Goal: Task Accomplishment & Management: Use online tool/utility

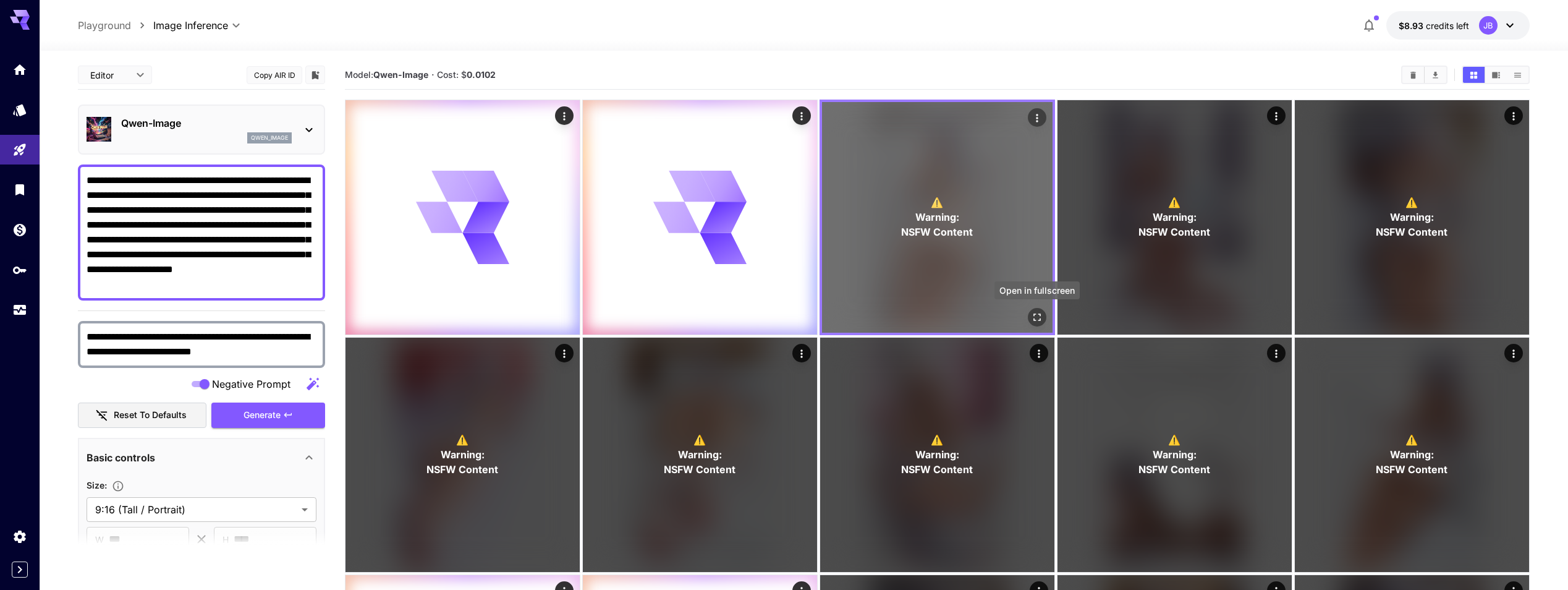
click at [1044, 321] on button "Open in fullscreen" at bounding box center [1036, 317] width 18 height 18
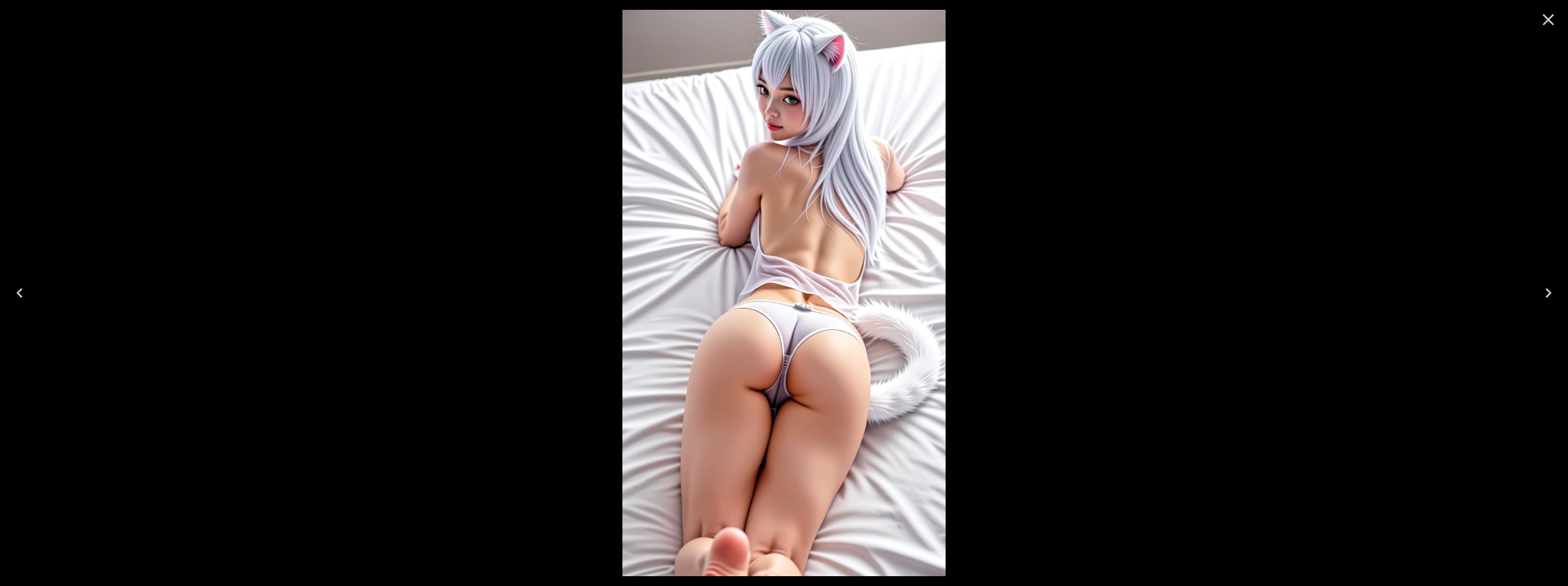
click at [1545, 291] on icon "Next" at bounding box center [1548, 293] width 19 height 19
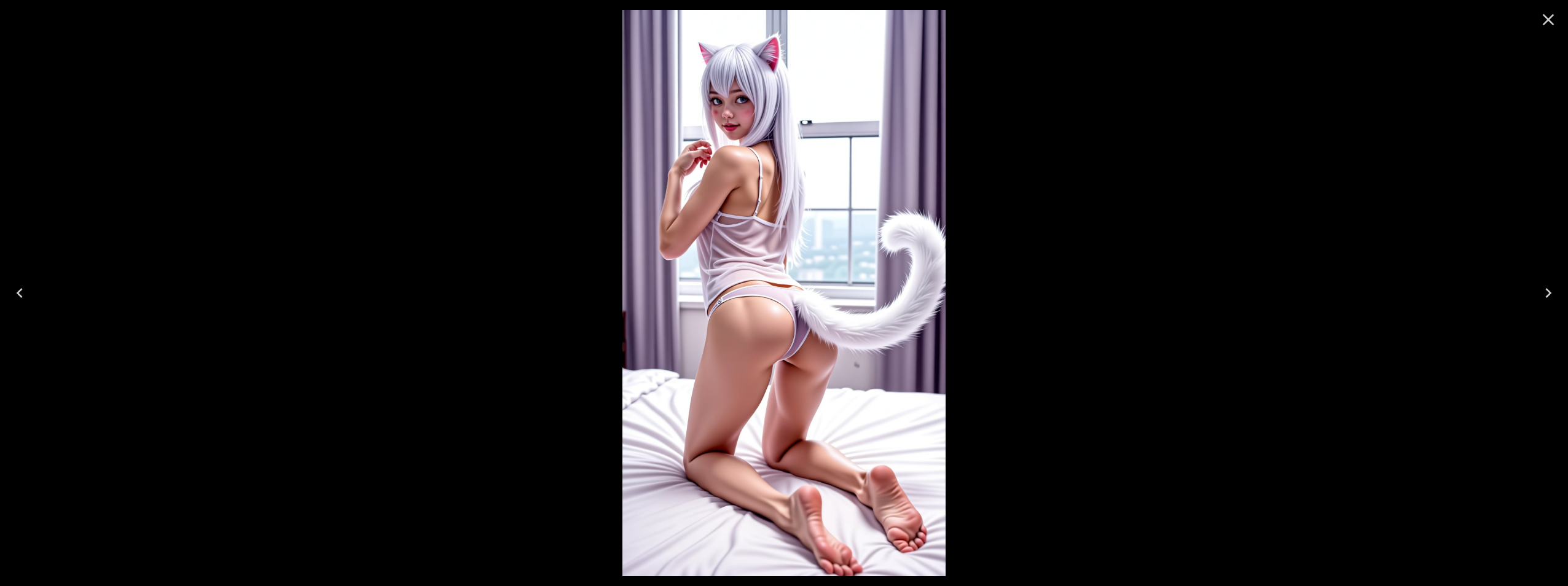
click at [1545, 291] on icon "Next" at bounding box center [1548, 293] width 19 height 19
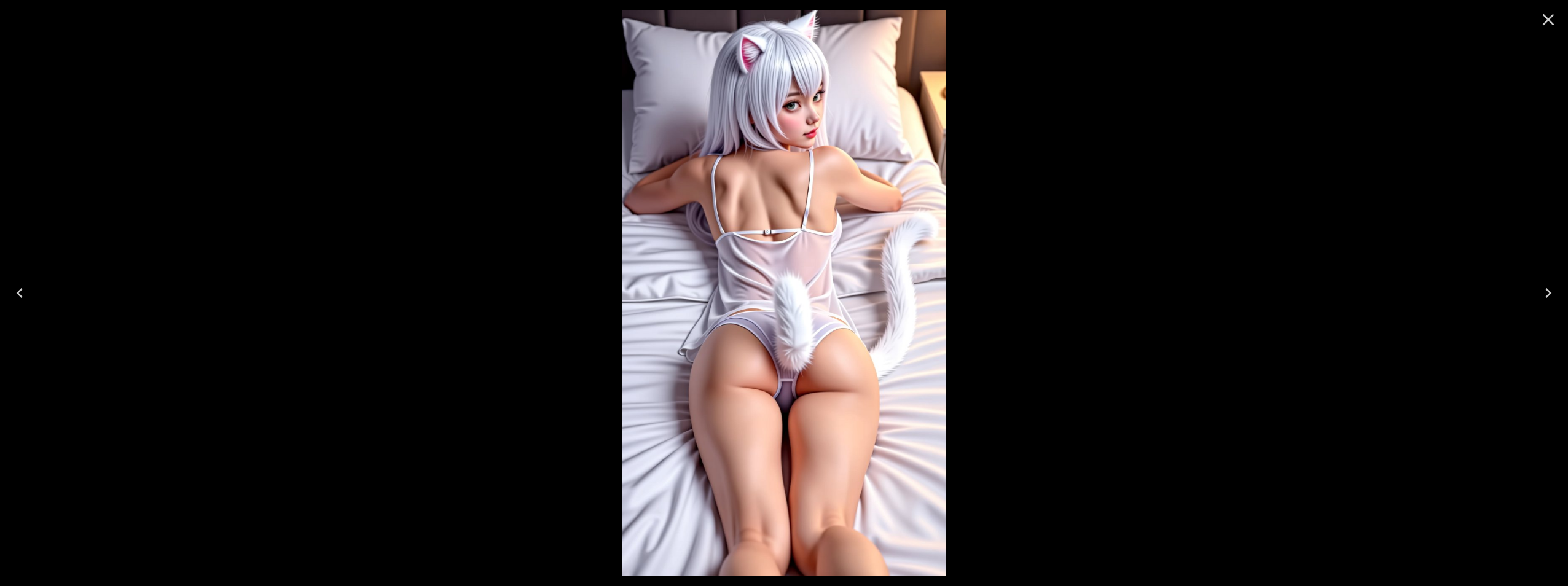
click at [1545, 291] on icon "Next" at bounding box center [1548, 293] width 19 height 19
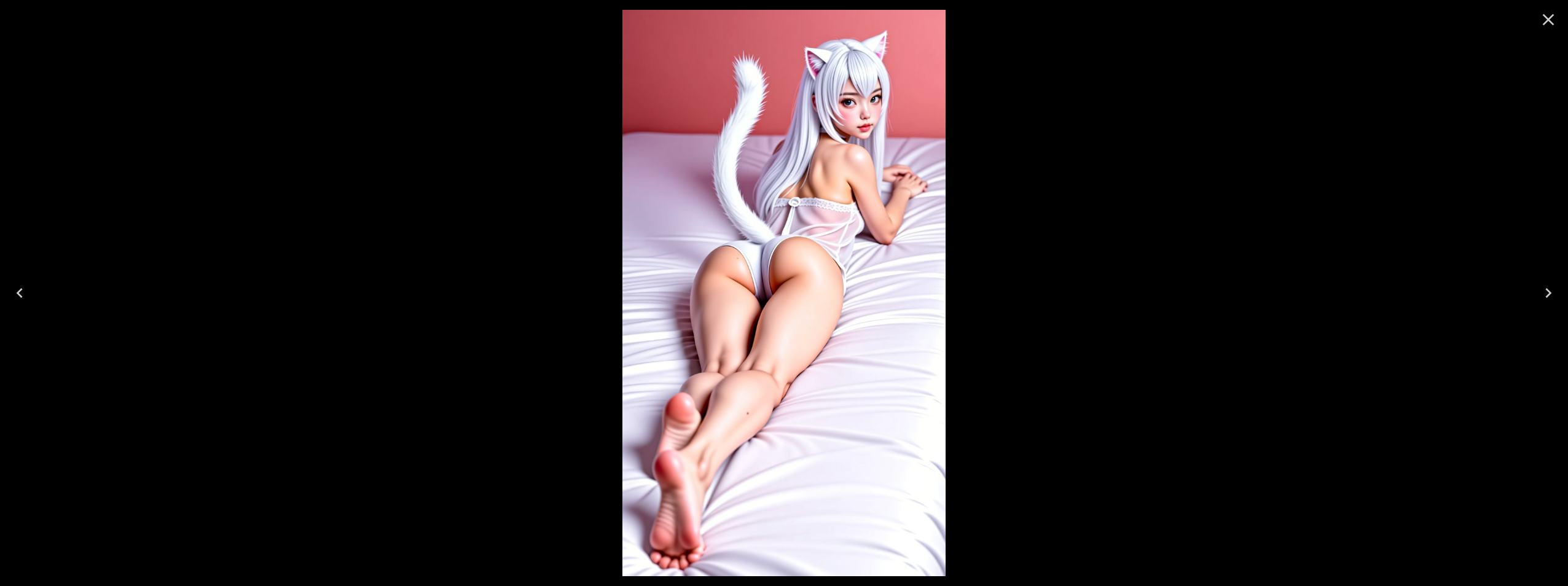
drag, startPoint x: 694, startPoint y: 196, endPoint x: 500, endPoint y: 9, distance: 269.5
click at [504, 8] on div at bounding box center [784, 293] width 1568 height 586
click at [1551, 296] on icon "Next" at bounding box center [1548, 293] width 19 height 19
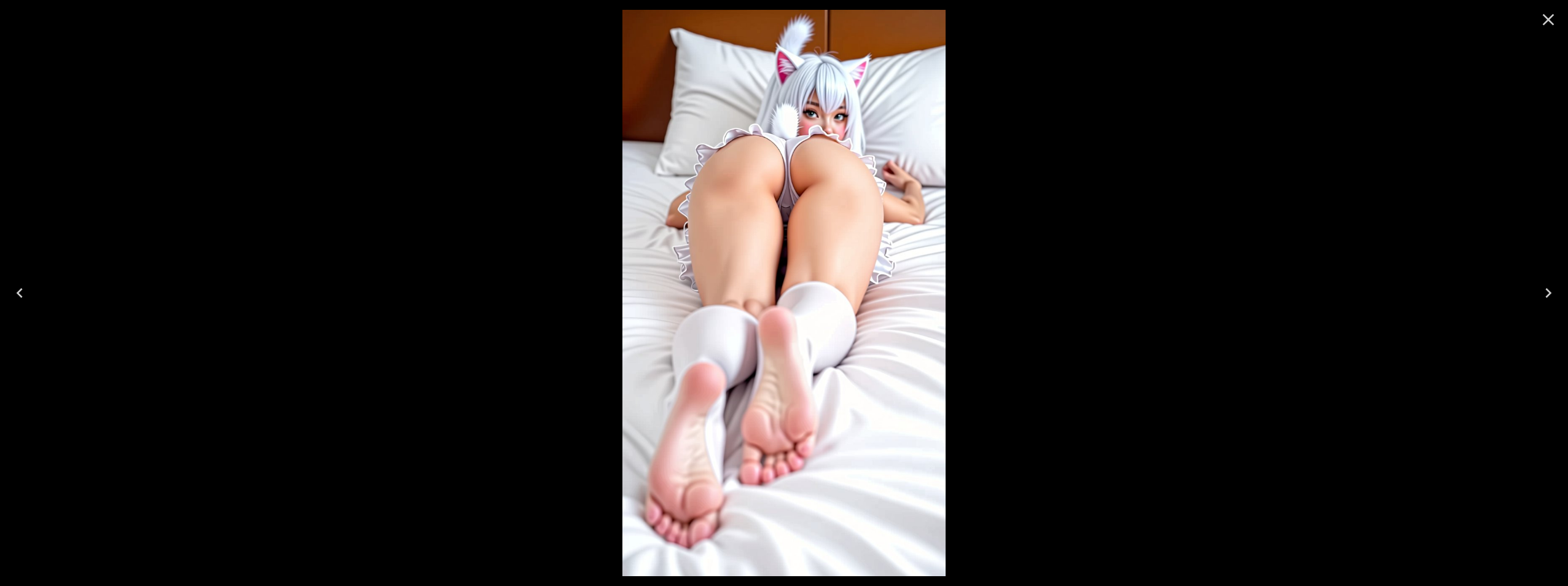
click at [1551, 296] on icon "Next" at bounding box center [1548, 293] width 19 height 19
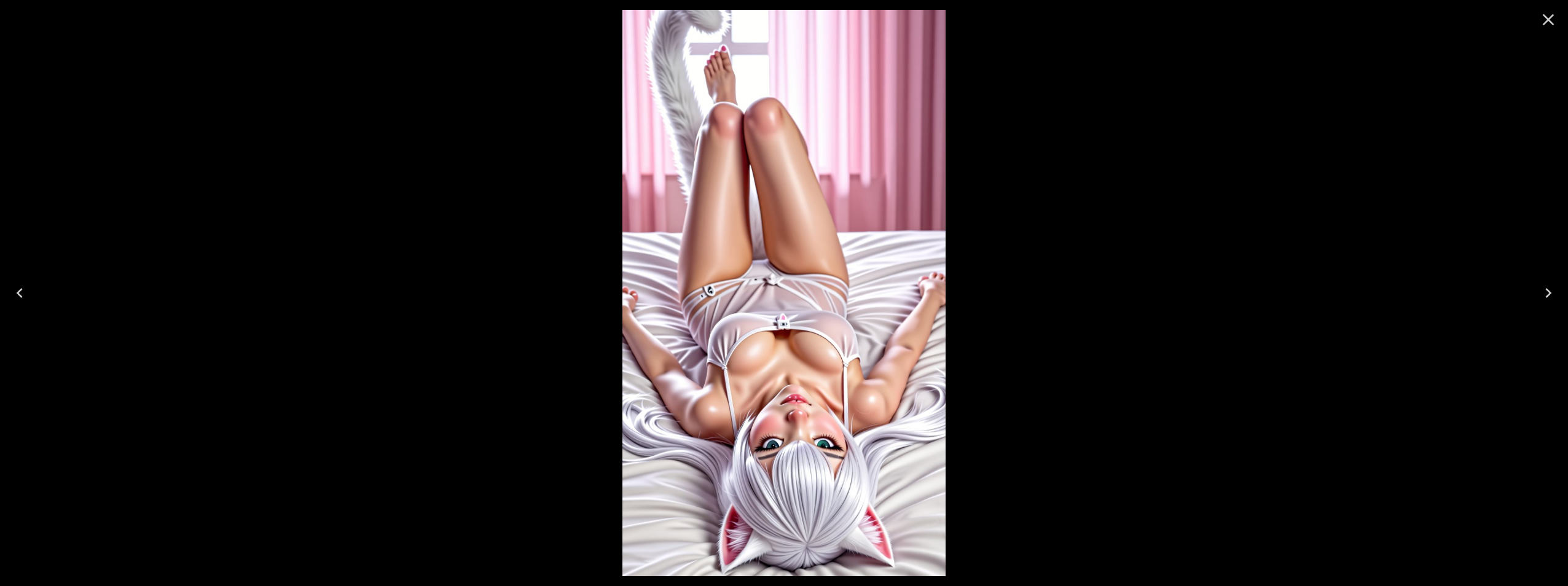
click at [1551, 296] on icon "Next" at bounding box center [1548, 293] width 19 height 19
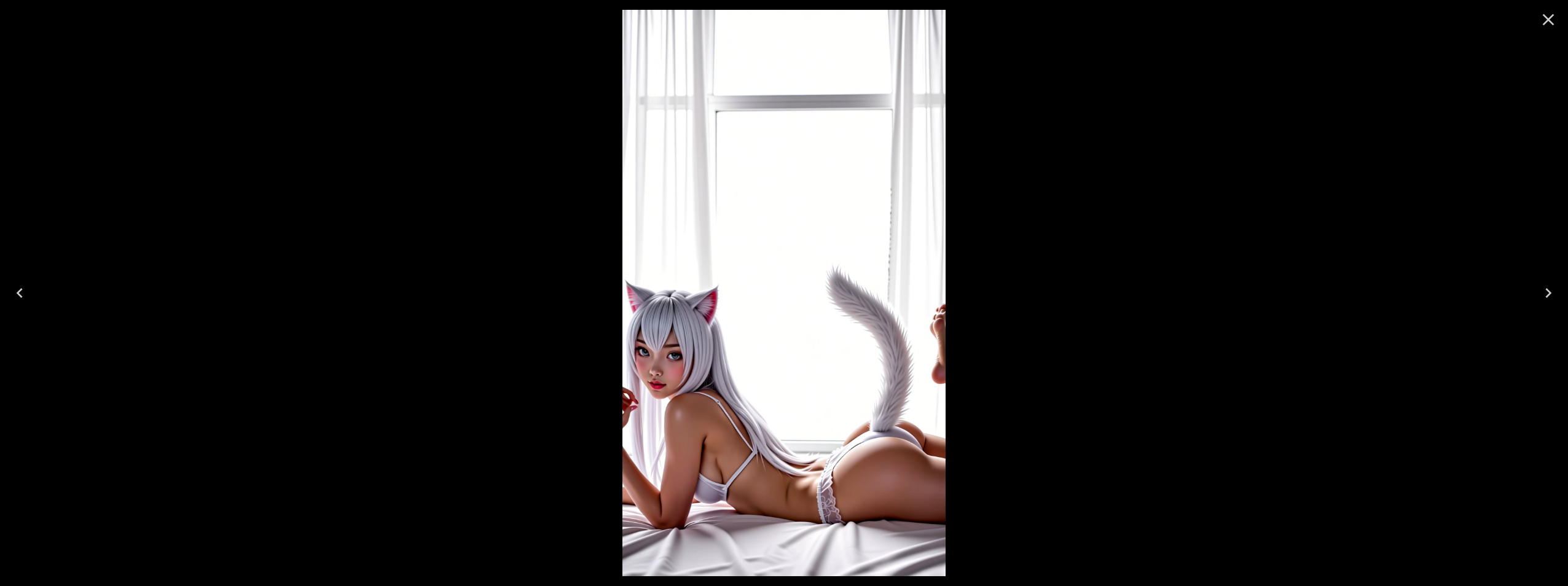
click at [1551, 296] on icon "Next" at bounding box center [1548, 293] width 19 height 19
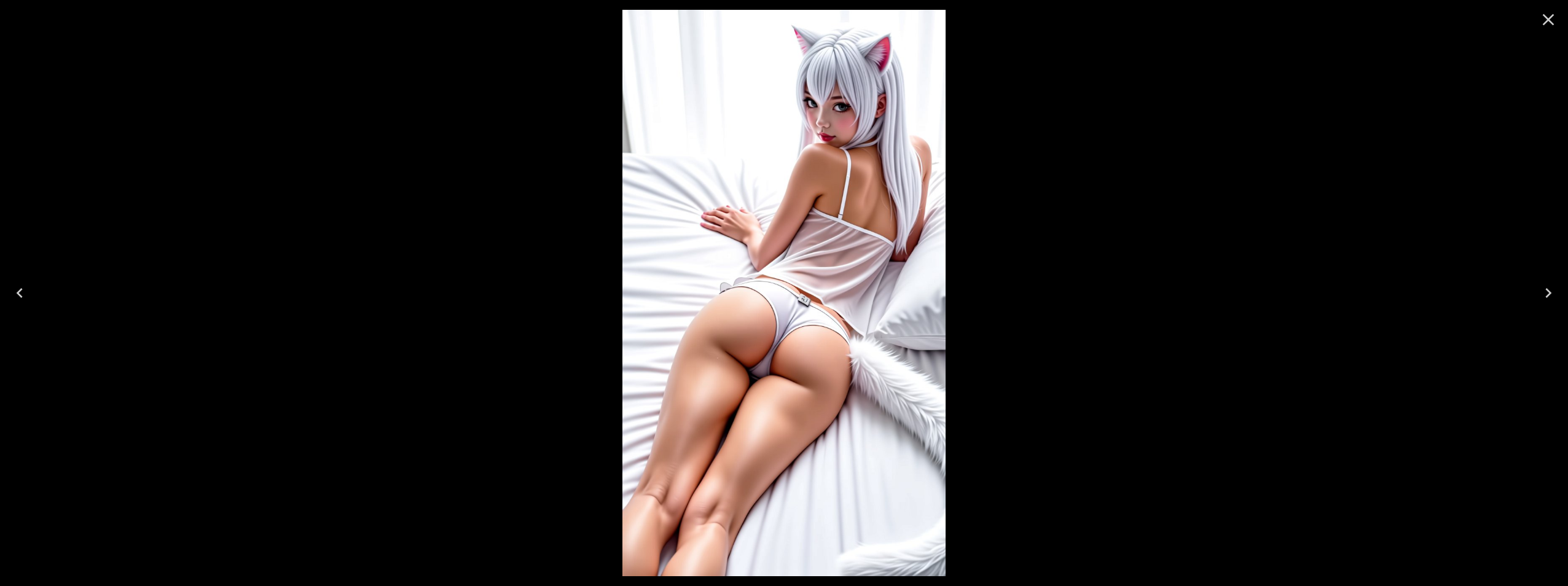
click at [1549, 295] on icon "Next" at bounding box center [1548, 293] width 19 height 19
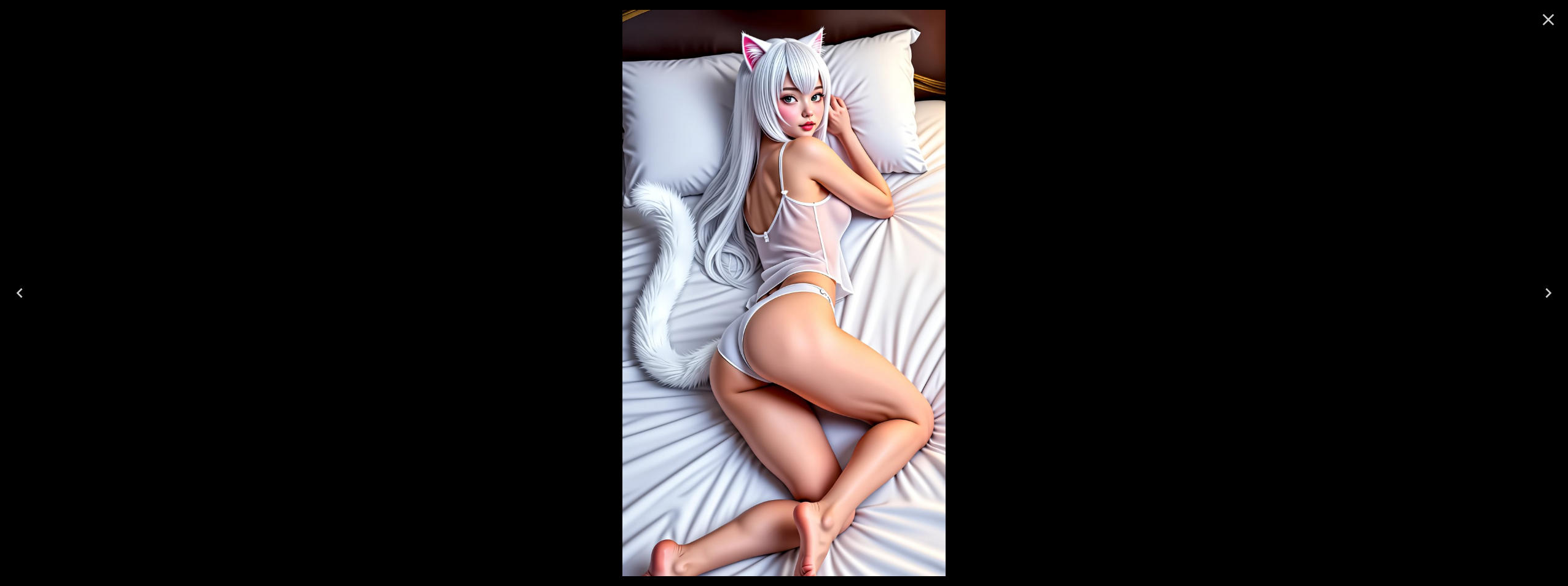
click at [1542, 279] on button "Next" at bounding box center [1548, 293] width 40 height 49
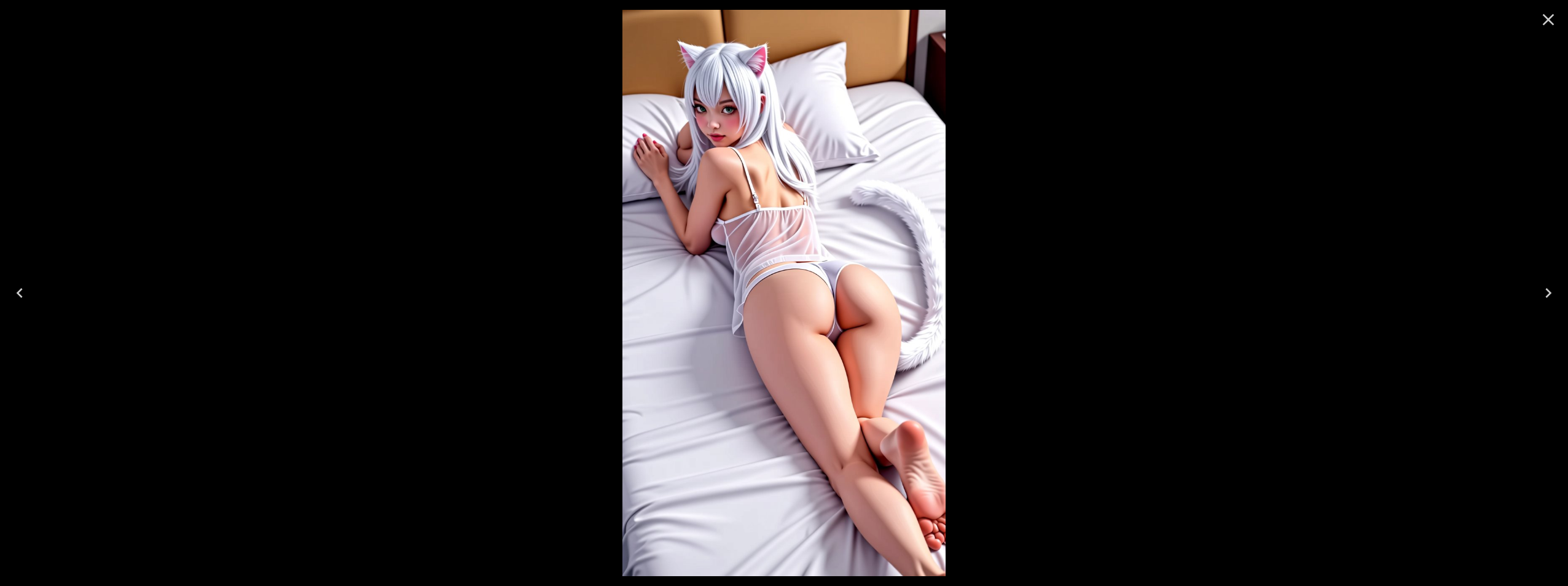
click at [1550, 295] on icon "Next" at bounding box center [1548, 293] width 19 height 19
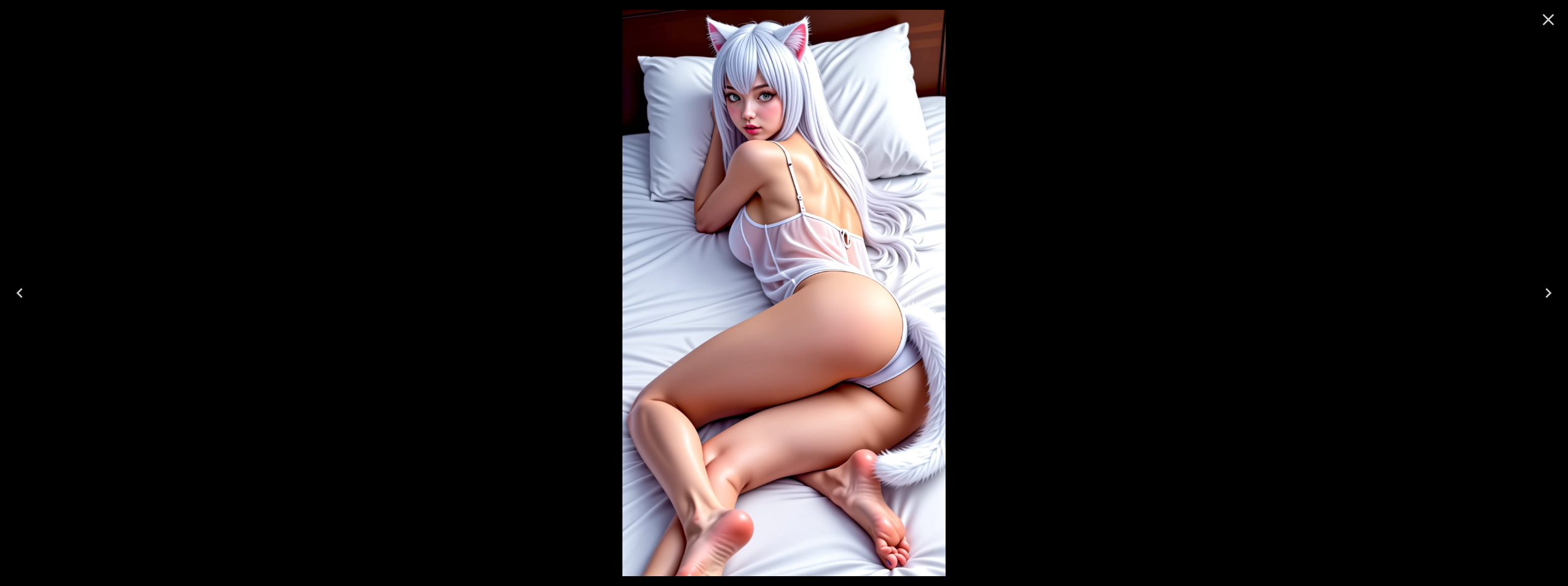
click at [1552, 286] on icon "Next" at bounding box center [1548, 293] width 19 height 19
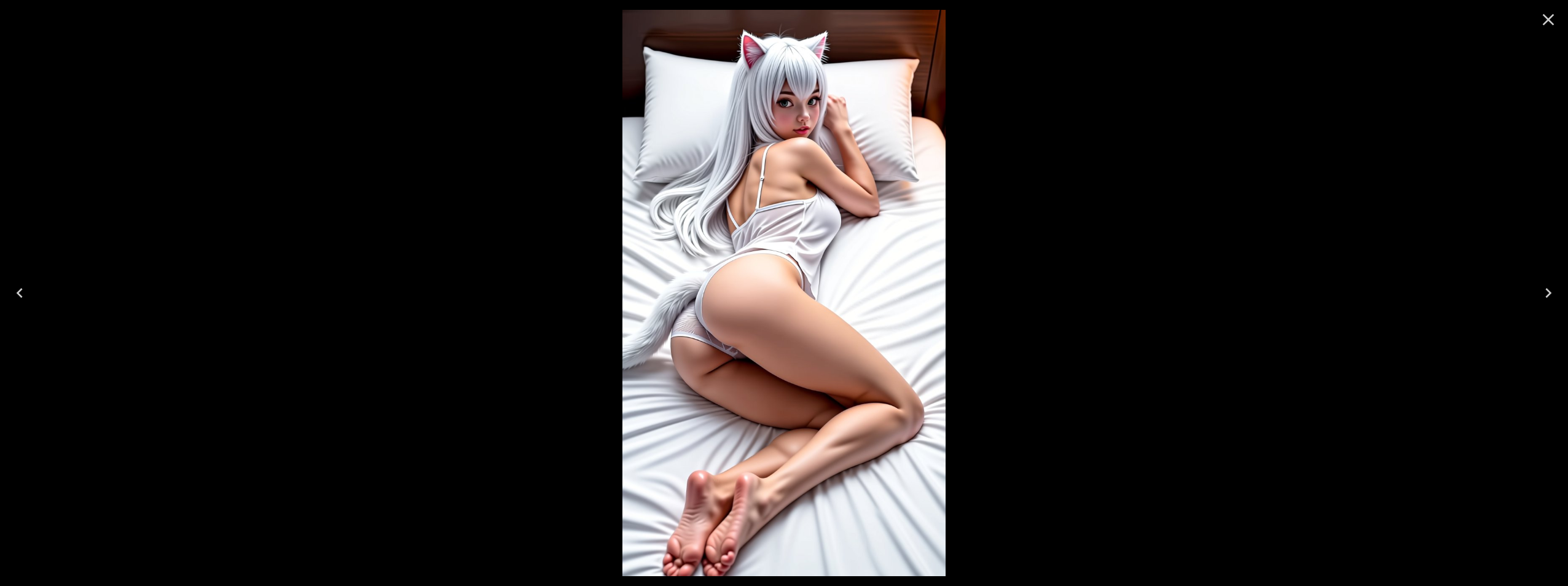
drag, startPoint x: 633, startPoint y: 45, endPoint x: 514, endPoint y: 36, distance: 119.3
click at [517, 31] on div at bounding box center [784, 293] width 1568 height 586
click at [1552, 18] on icon "Close" at bounding box center [1548, 19] width 19 height 19
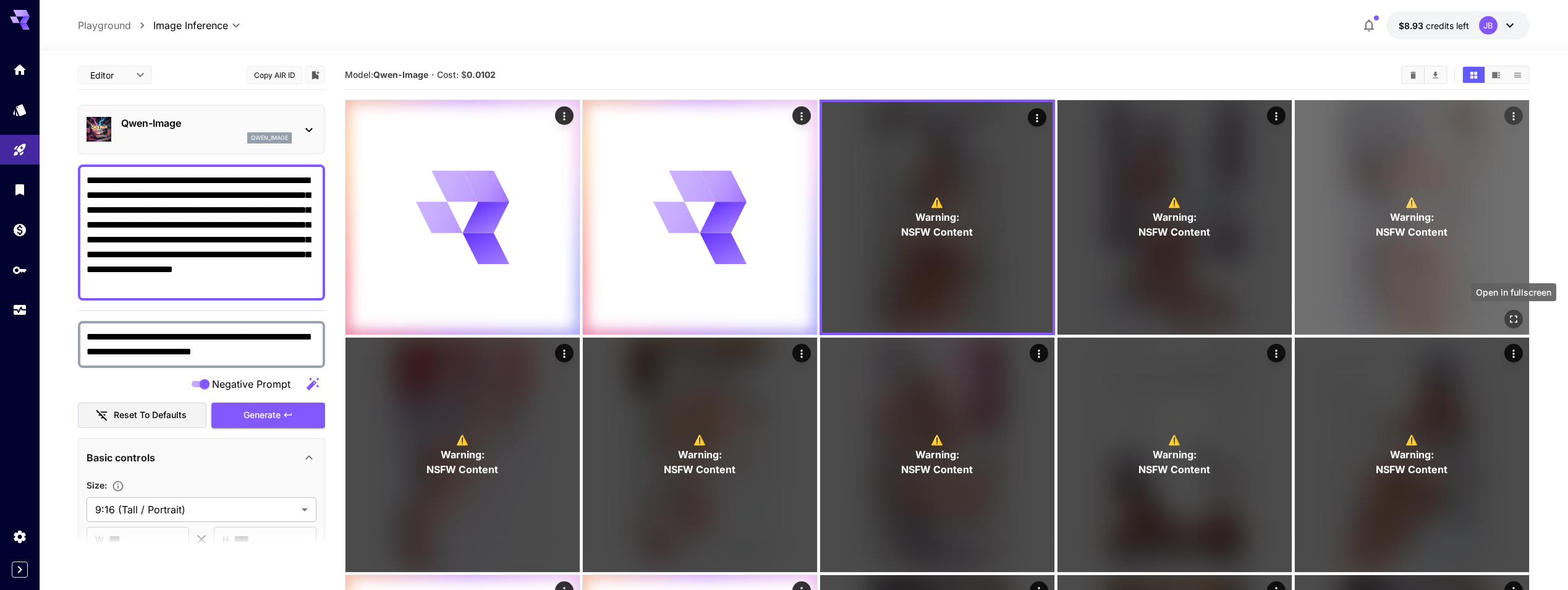
click at [1509, 319] on icon "Open in fullscreen" at bounding box center [1514, 319] width 13 height 13
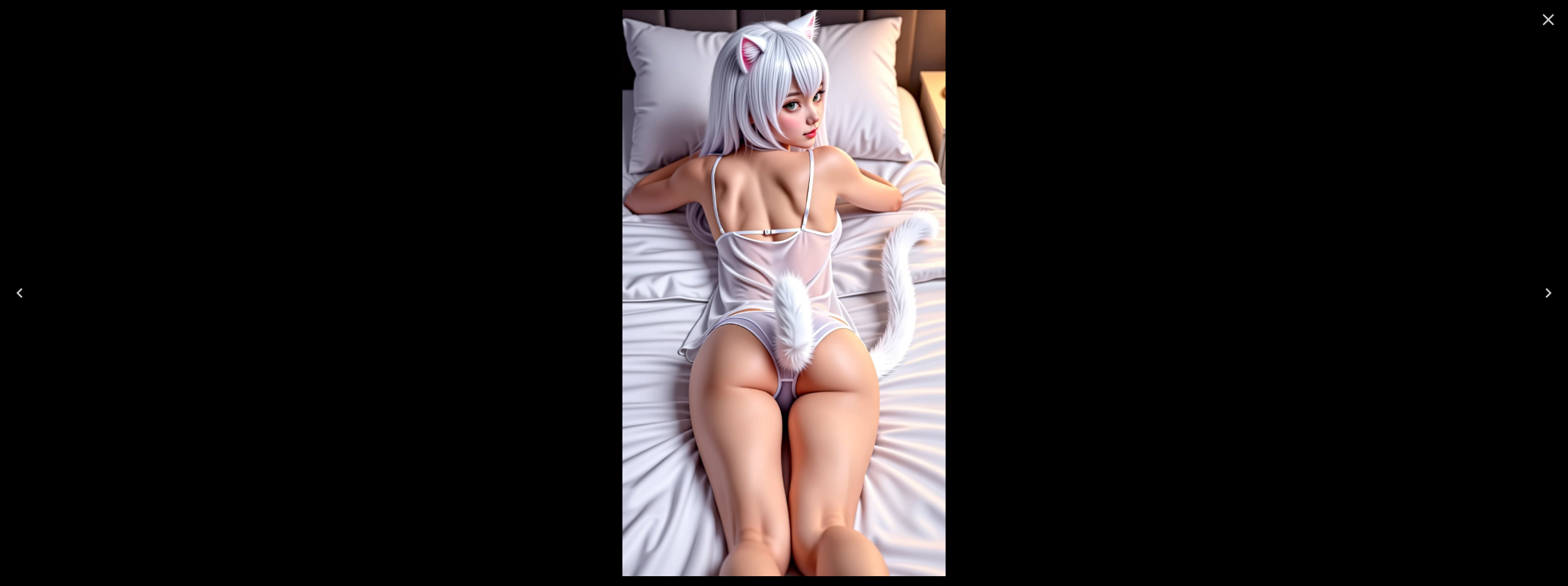
click at [1552, 290] on icon "Next" at bounding box center [1548, 293] width 19 height 19
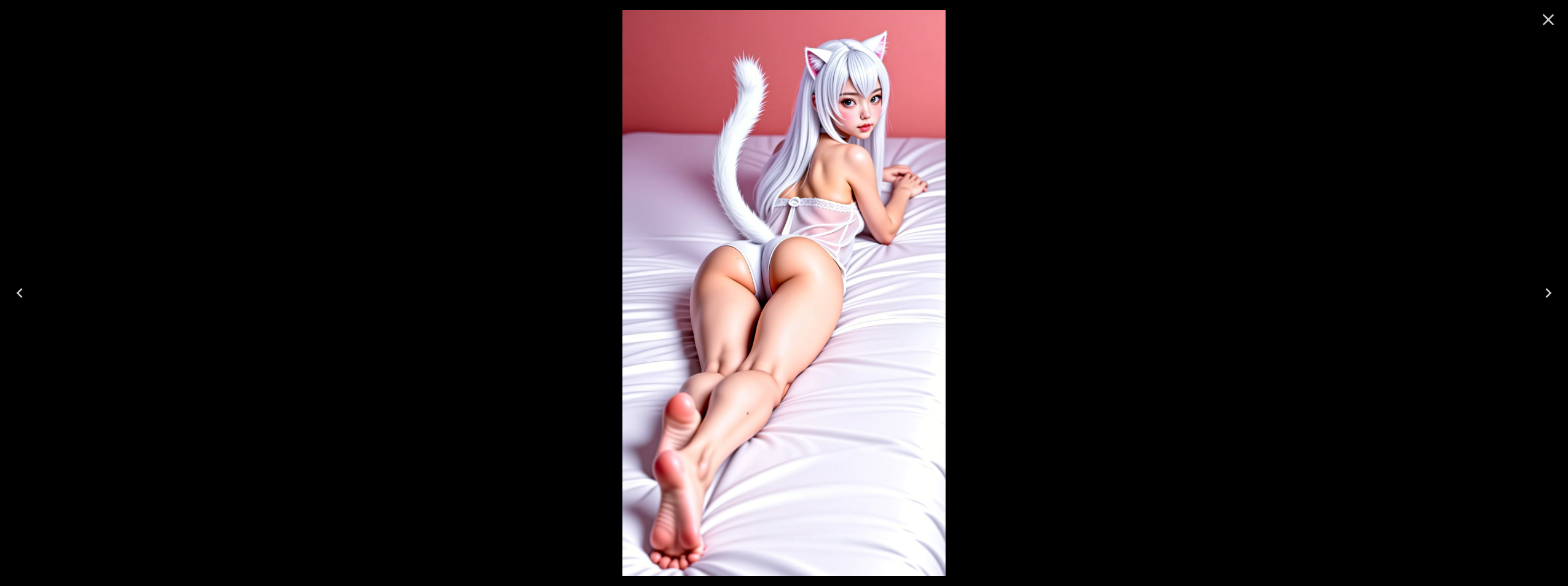
click at [1552, 290] on icon "Next" at bounding box center [1548, 293] width 19 height 19
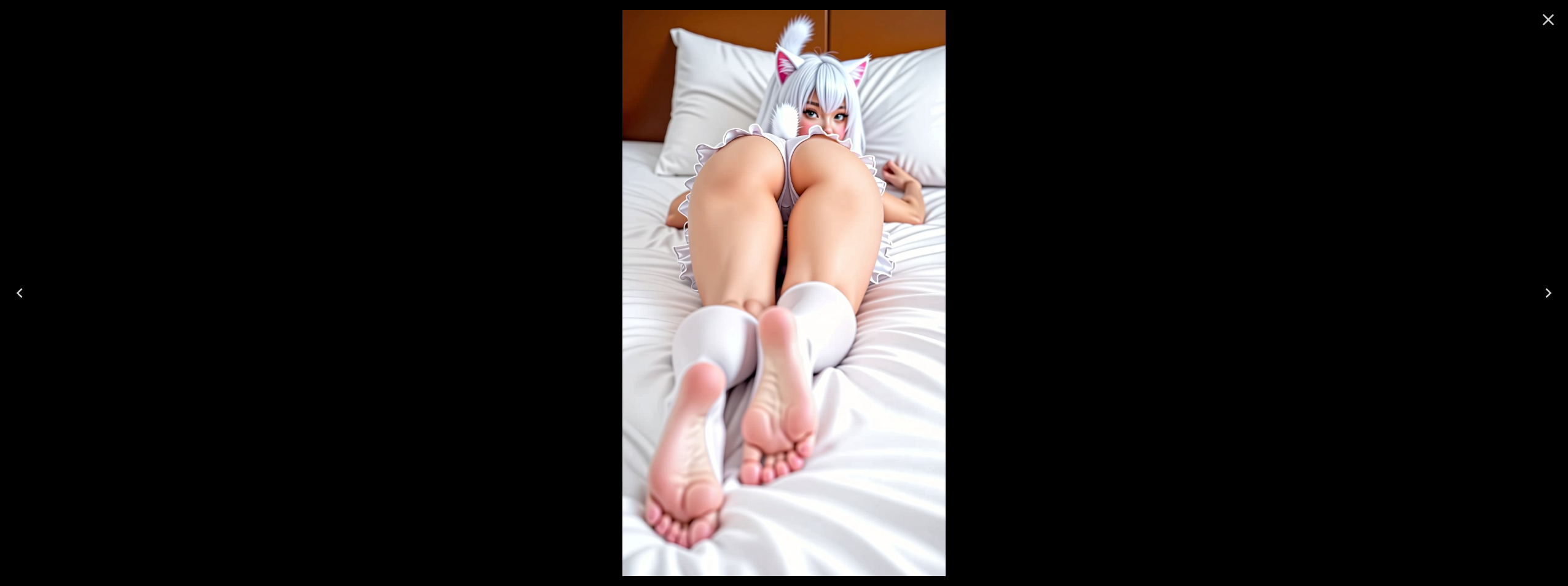
click at [1552, 290] on icon "Next" at bounding box center [1548, 293] width 19 height 19
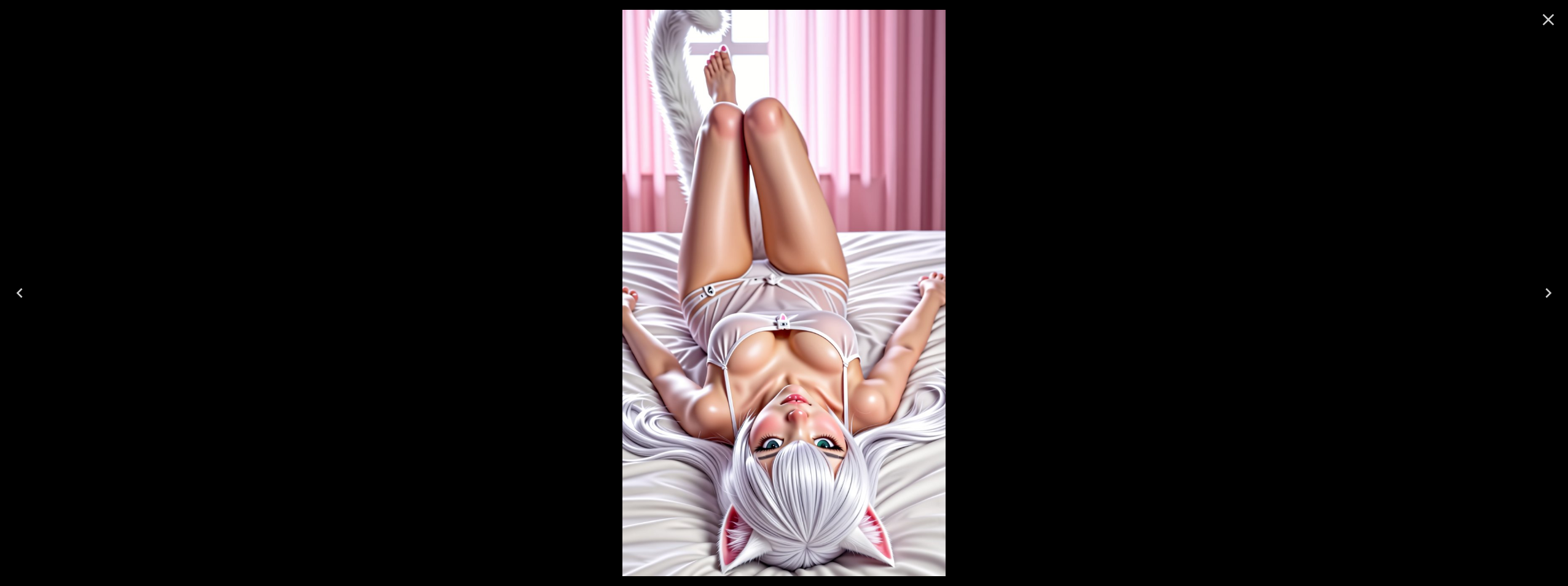
click at [1552, 290] on icon "Next" at bounding box center [1548, 293] width 19 height 19
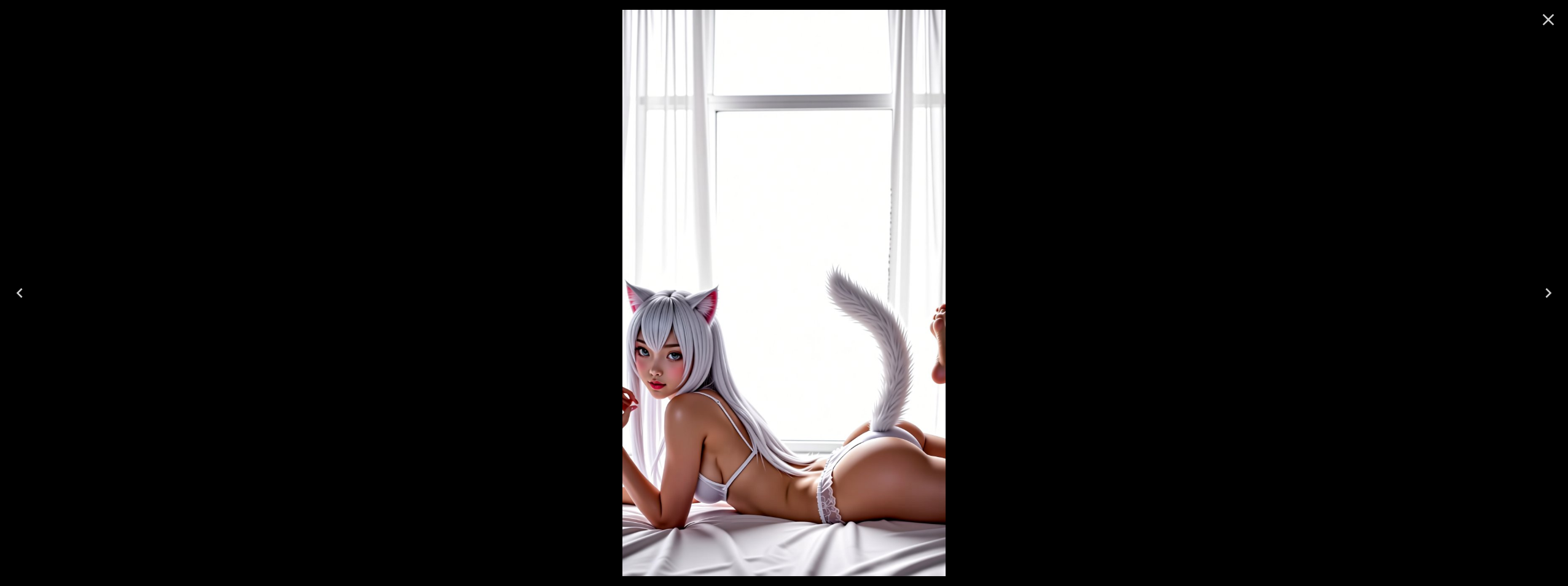
click at [1552, 290] on icon "Next" at bounding box center [1548, 293] width 19 height 19
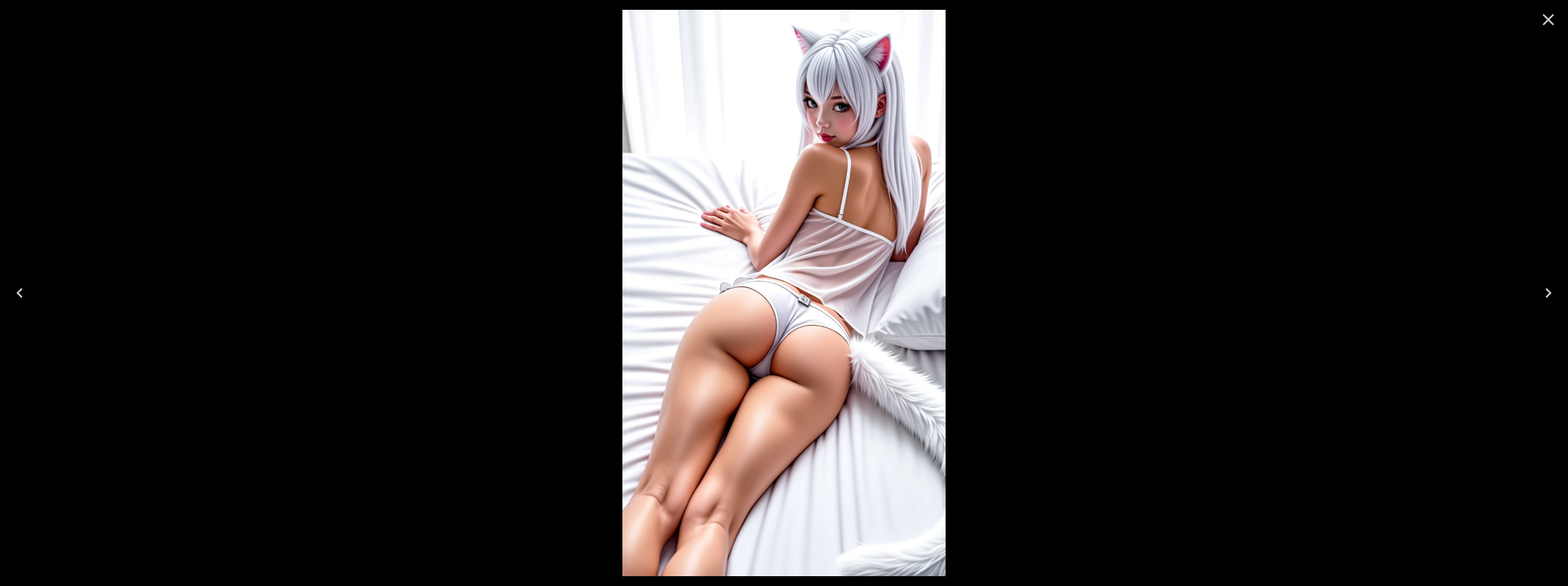
click at [1552, 290] on icon "Next" at bounding box center [1548, 293] width 19 height 19
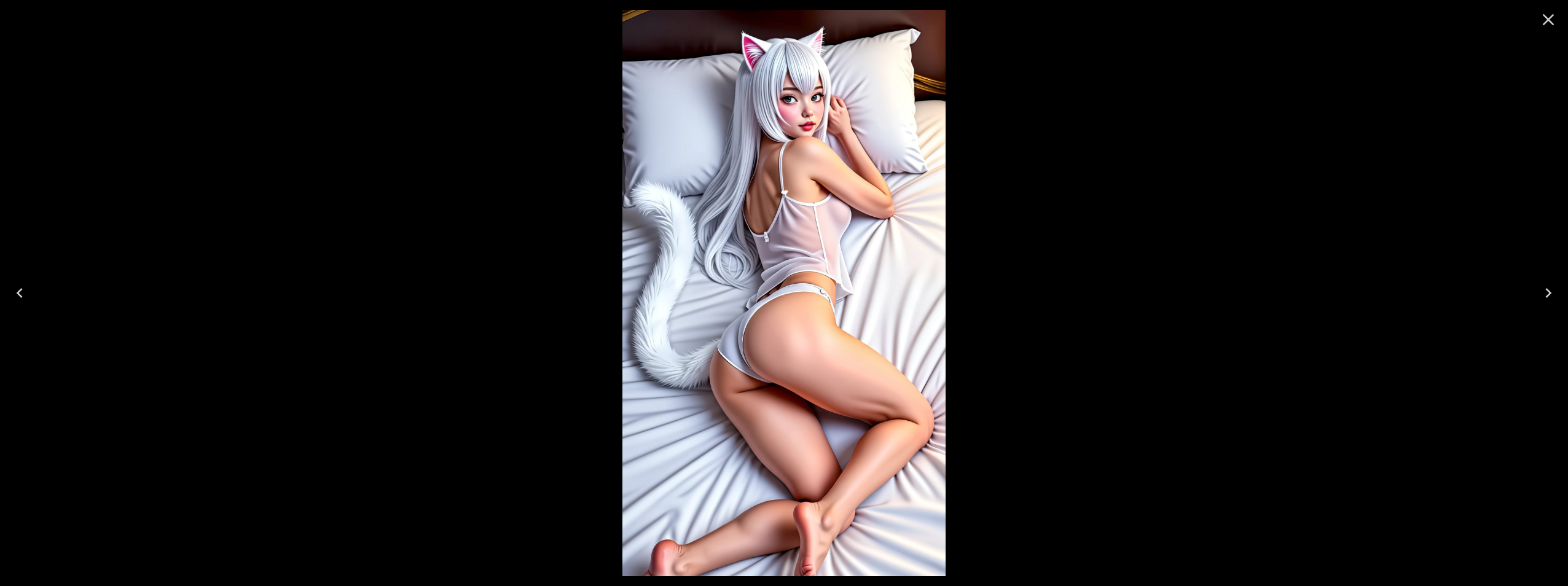
click at [1552, 290] on icon "Next" at bounding box center [1548, 293] width 19 height 19
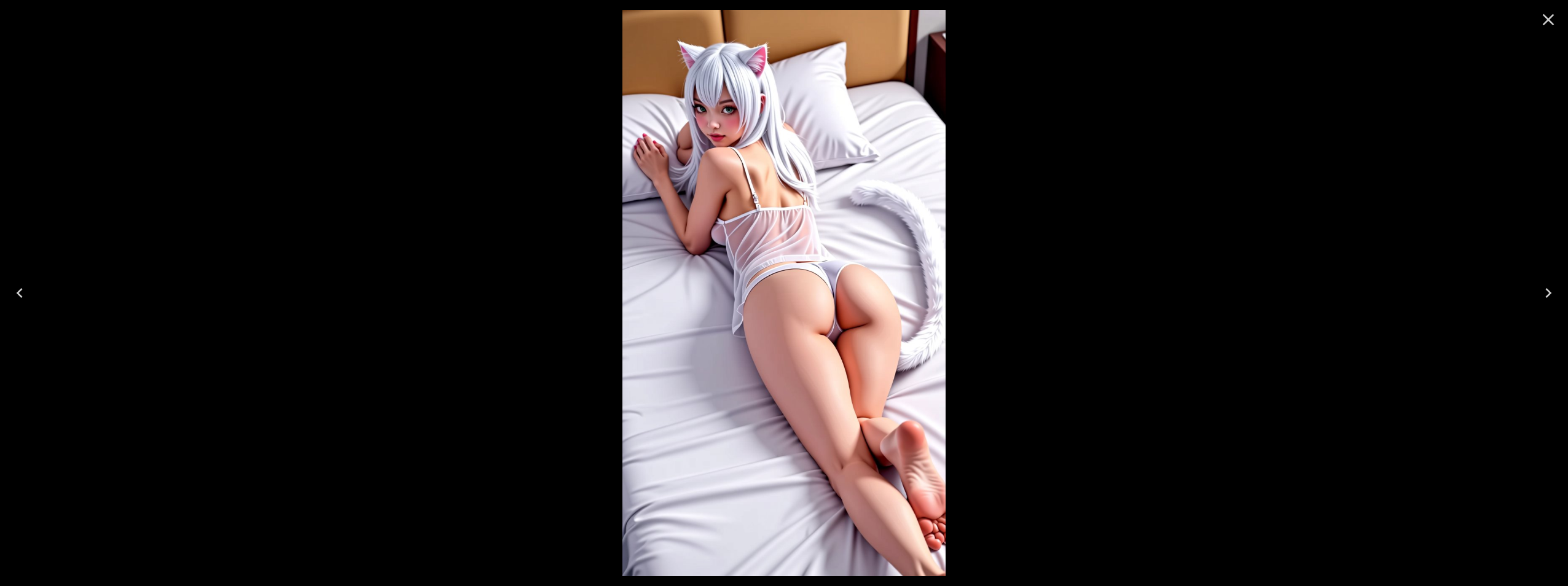
click at [1552, 290] on icon "Next" at bounding box center [1548, 293] width 19 height 19
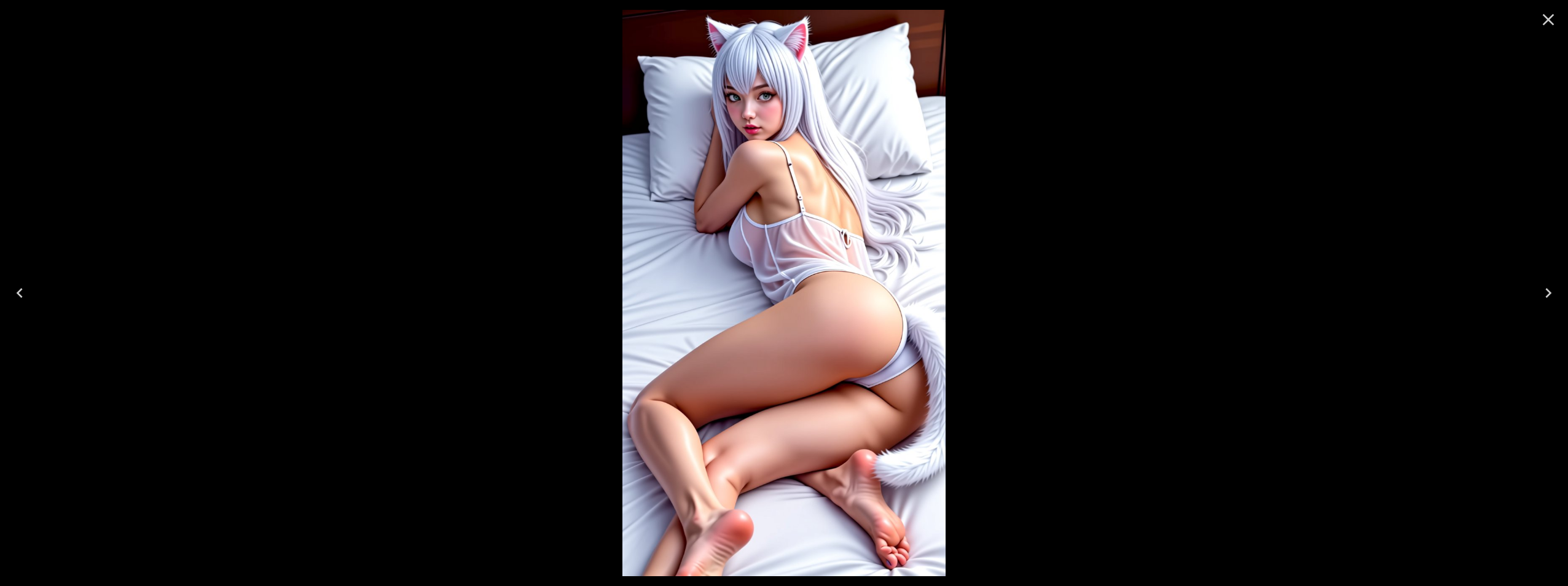
click at [1547, 288] on icon "Next" at bounding box center [1548, 293] width 19 height 19
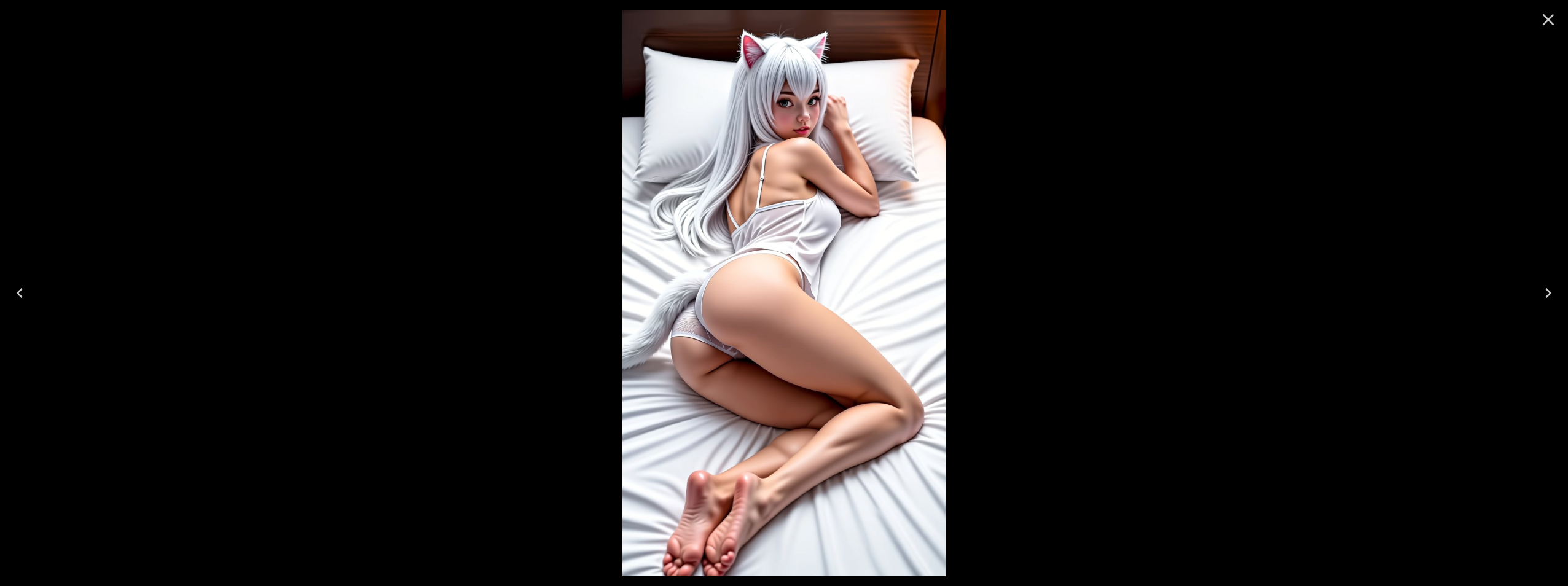
click at [1547, 288] on icon "Next" at bounding box center [1548, 293] width 19 height 19
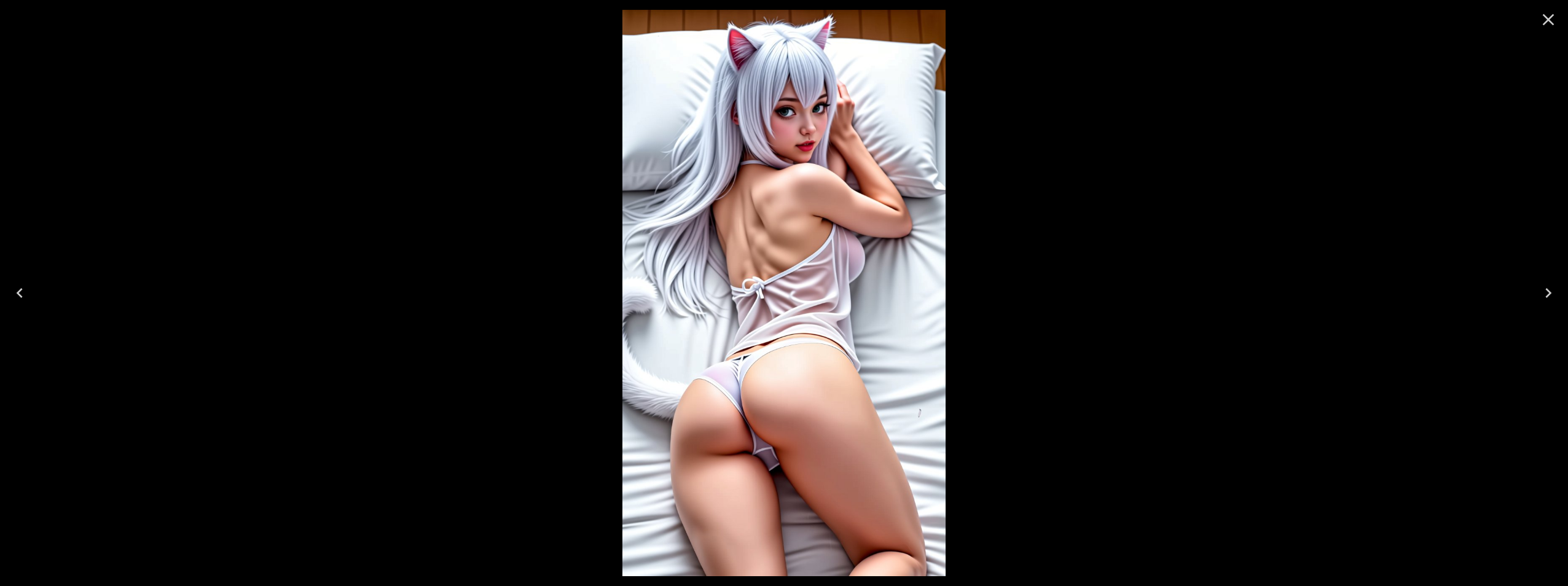
click at [1547, 288] on icon "Next" at bounding box center [1548, 293] width 19 height 19
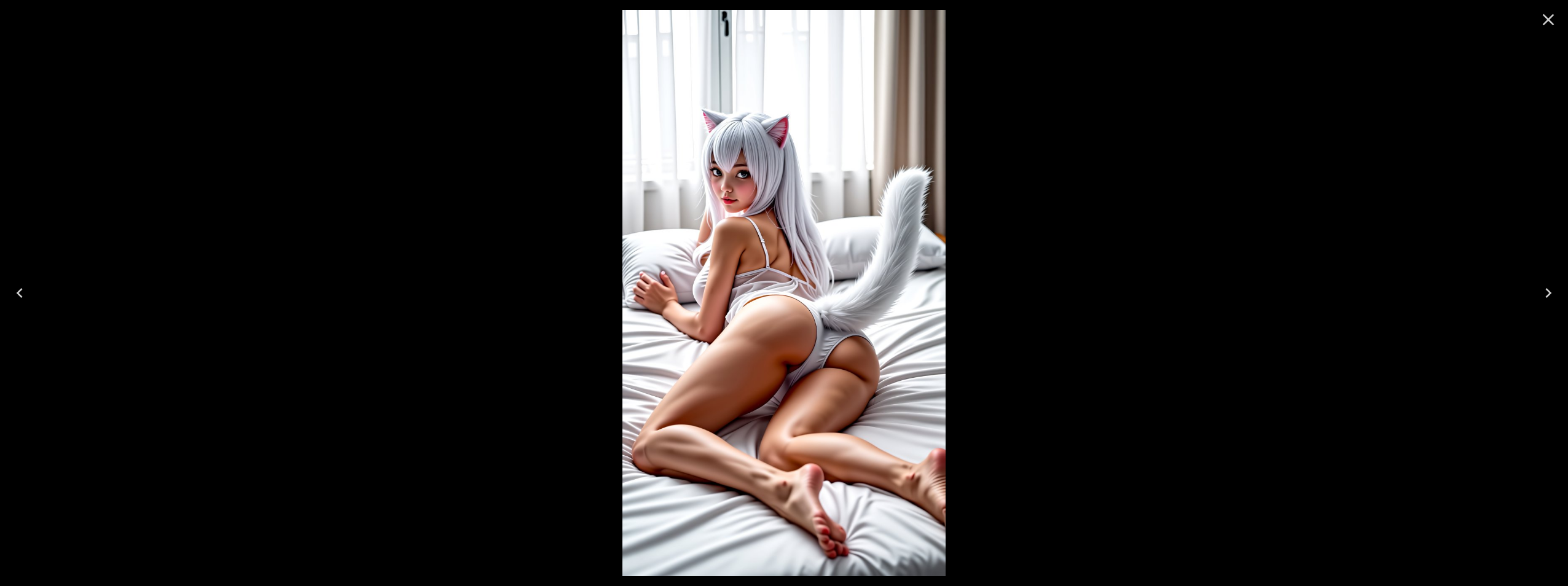
click at [1547, 288] on icon "Next" at bounding box center [1548, 293] width 19 height 19
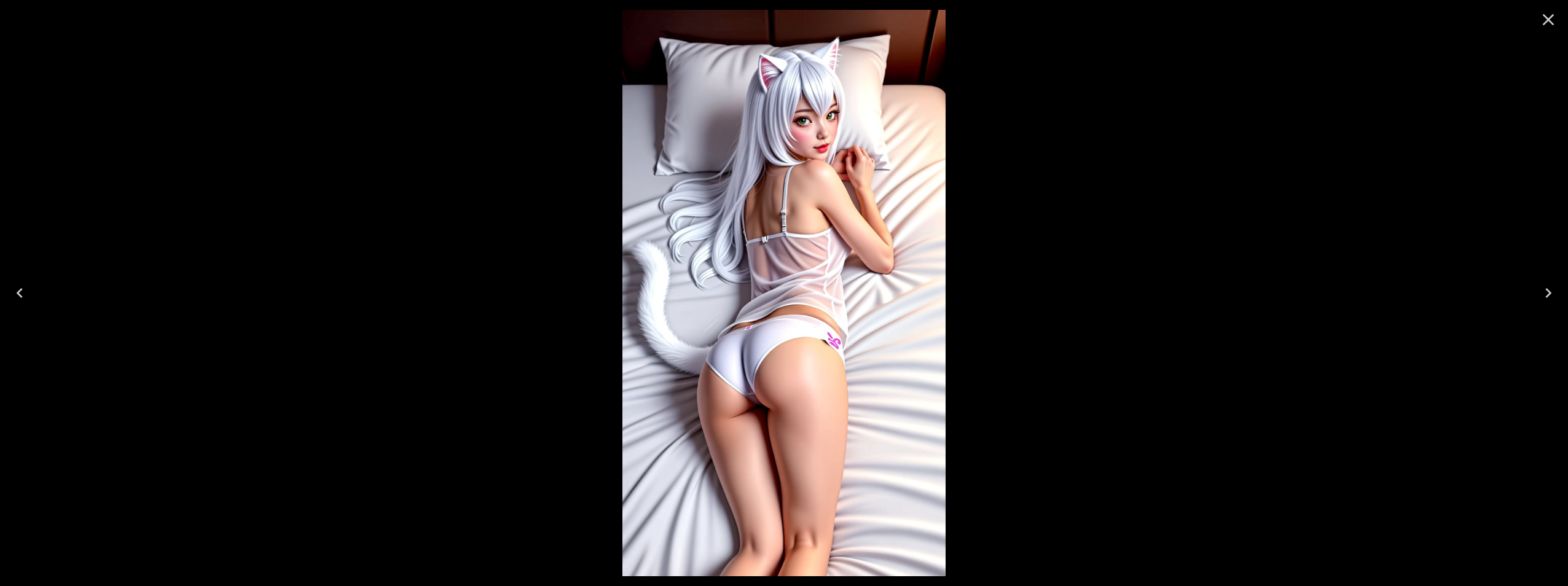
click at [1547, 288] on icon "Next" at bounding box center [1548, 293] width 19 height 19
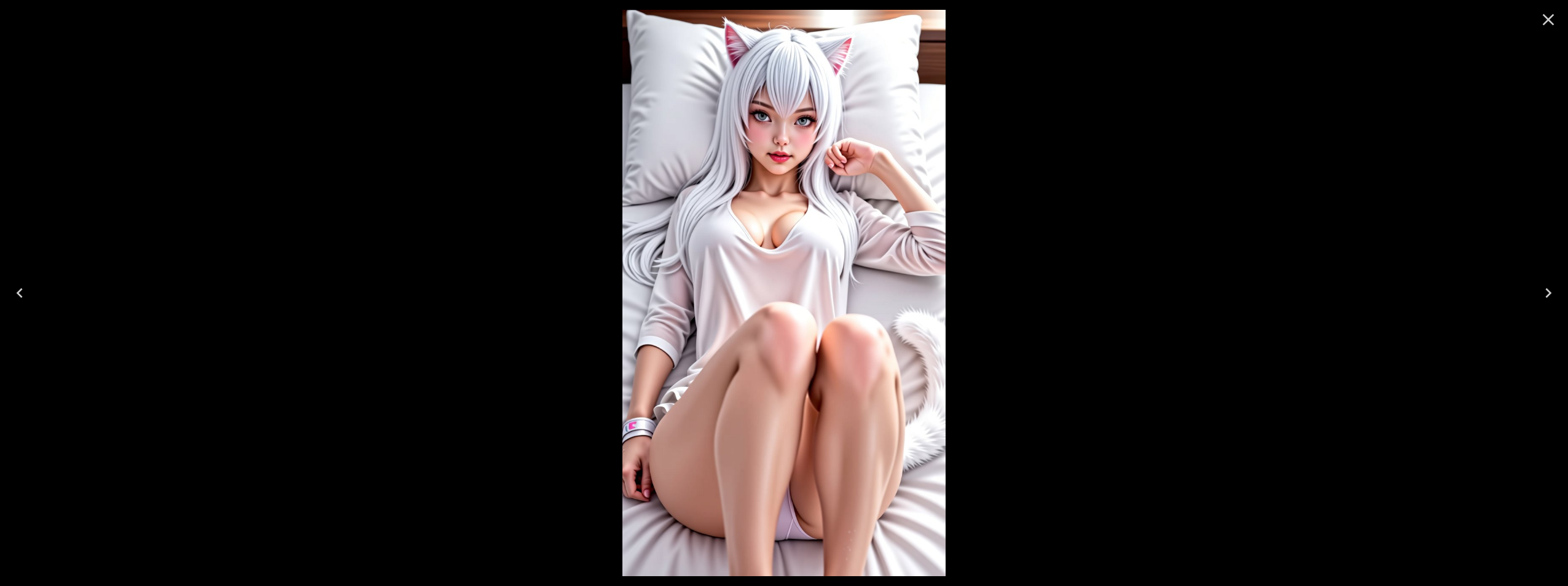
click at [1547, 288] on icon "Next" at bounding box center [1548, 293] width 19 height 19
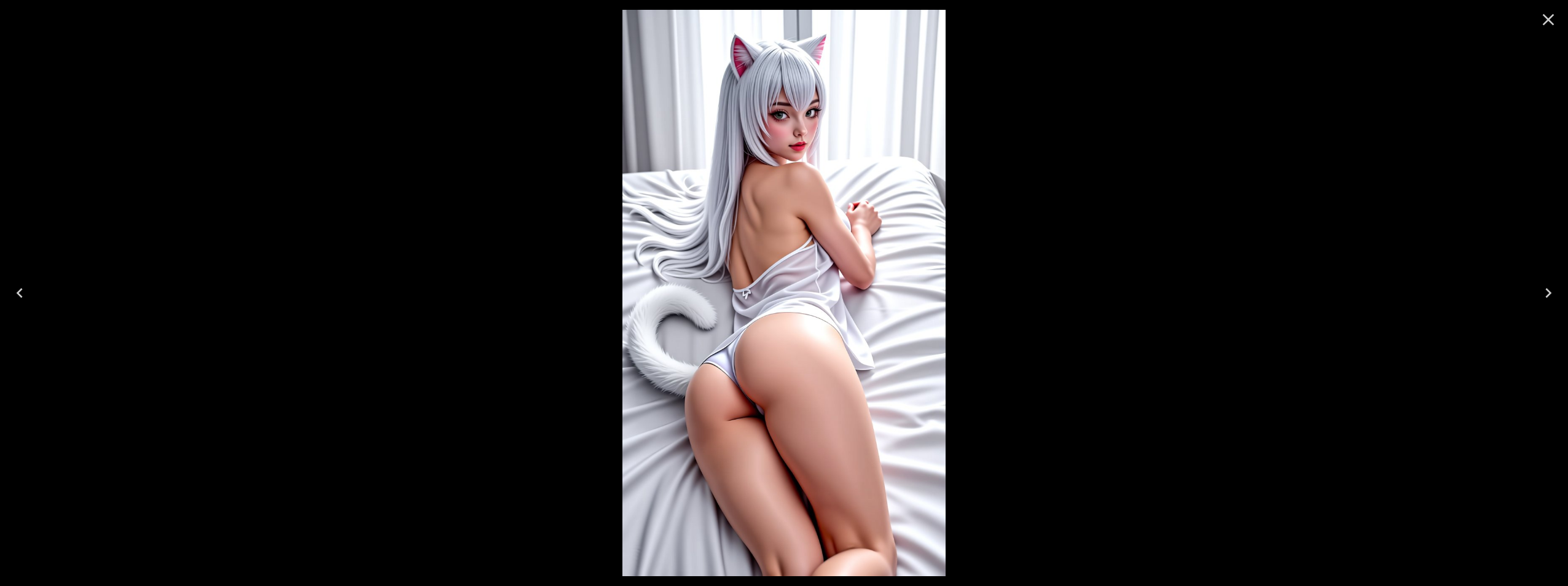
click at [1547, 288] on icon "Next" at bounding box center [1548, 293] width 19 height 19
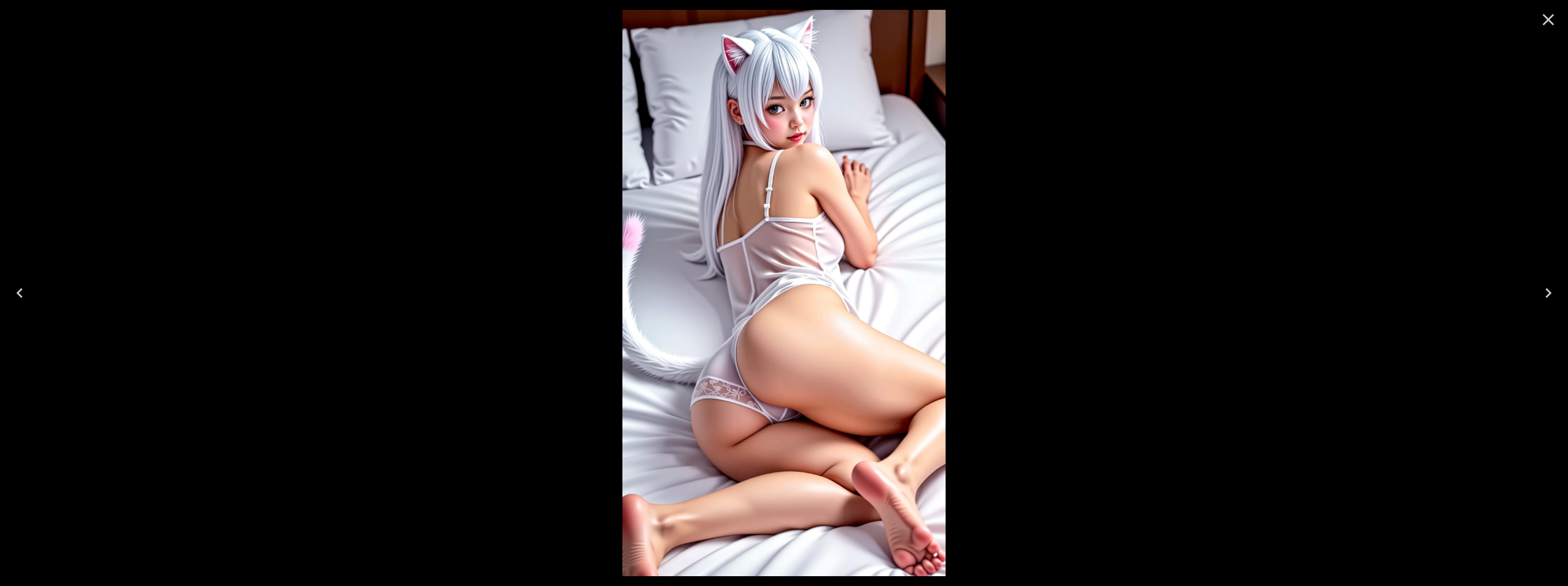
click at [1547, 288] on icon "Next" at bounding box center [1548, 293] width 19 height 19
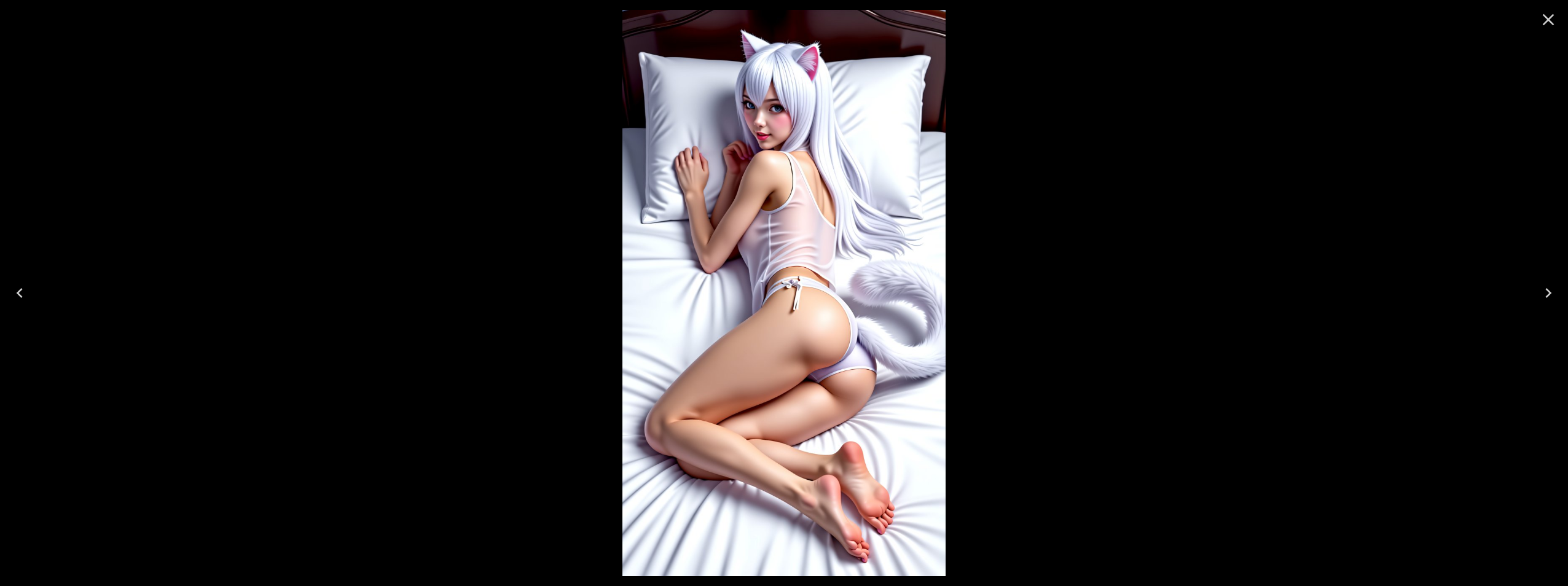
click at [1547, 288] on icon "Next" at bounding box center [1548, 293] width 19 height 19
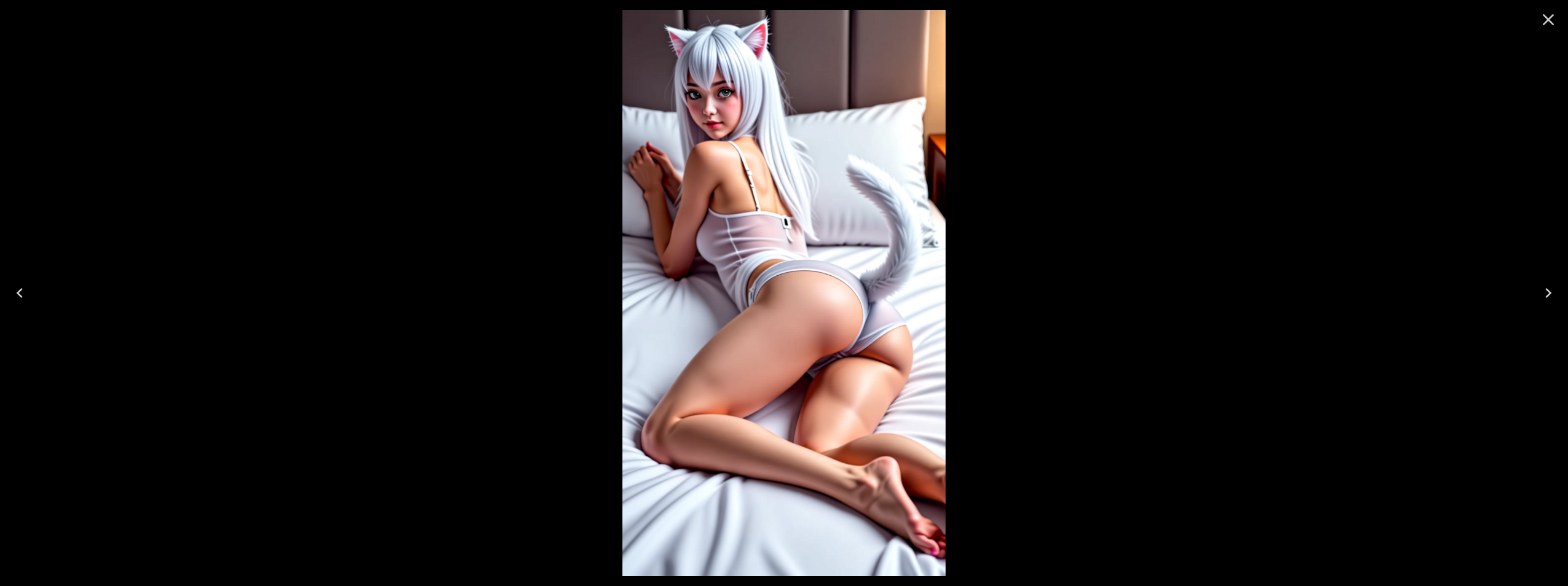
click at [1547, 288] on icon "Next" at bounding box center [1548, 293] width 19 height 19
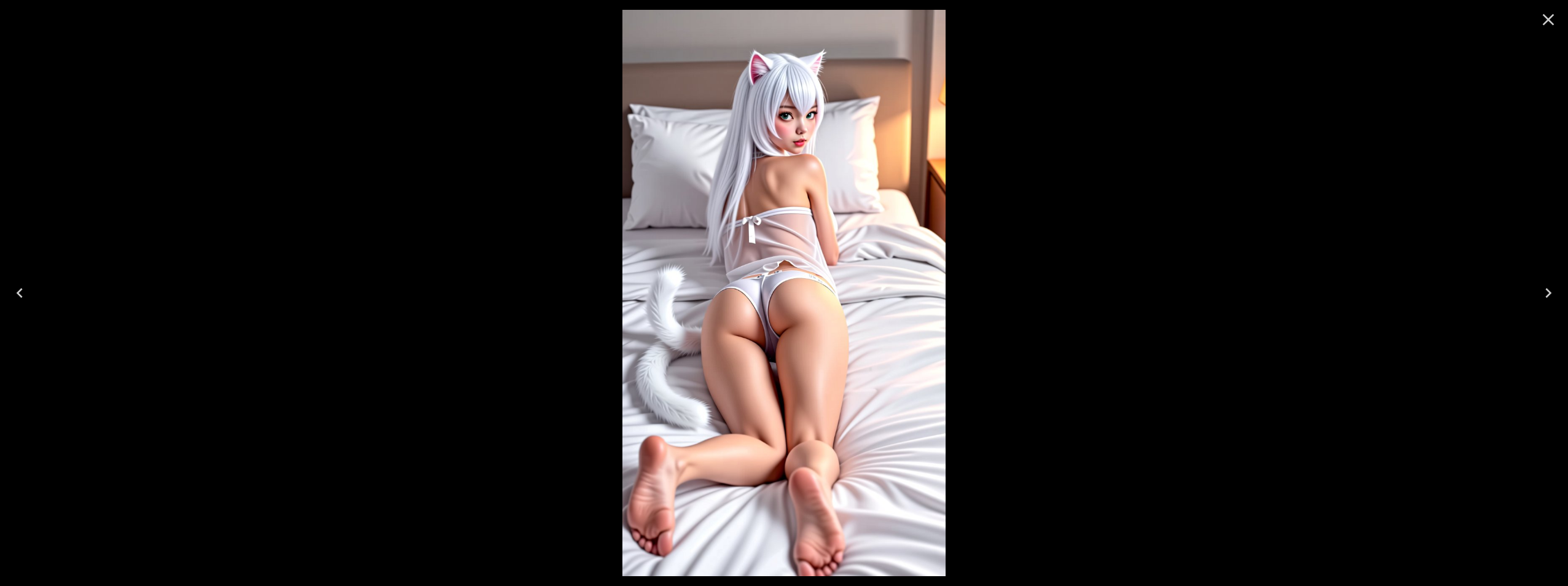
click at [1547, 288] on icon "Next" at bounding box center [1548, 293] width 19 height 19
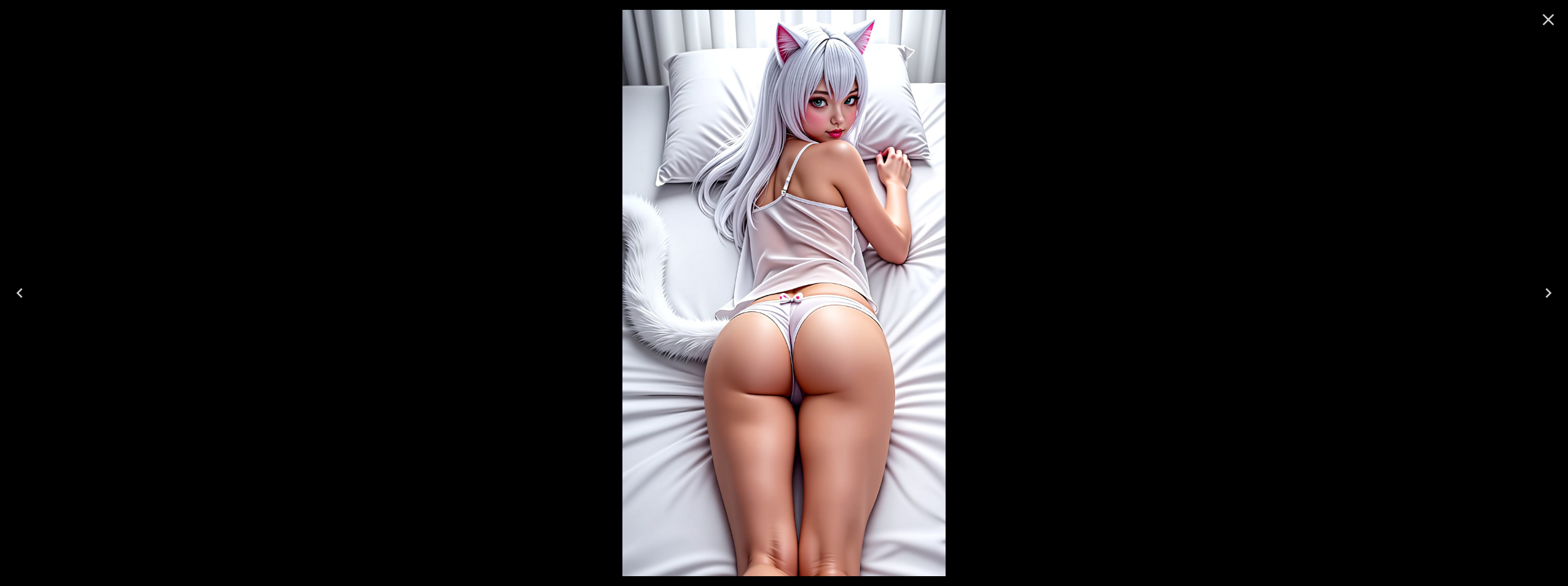
click at [1547, 288] on icon "Next" at bounding box center [1548, 293] width 19 height 19
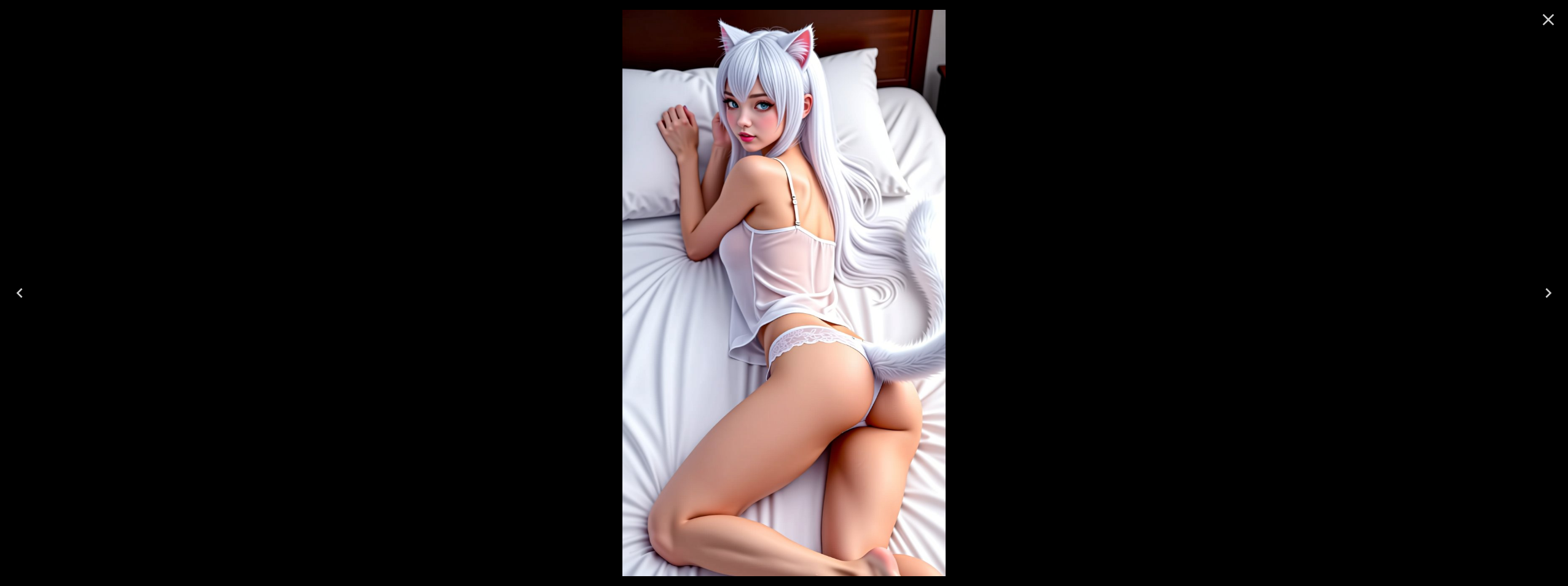
click at [1543, 21] on icon "Close" at bounding box center [1548, 19] width 19 height 19
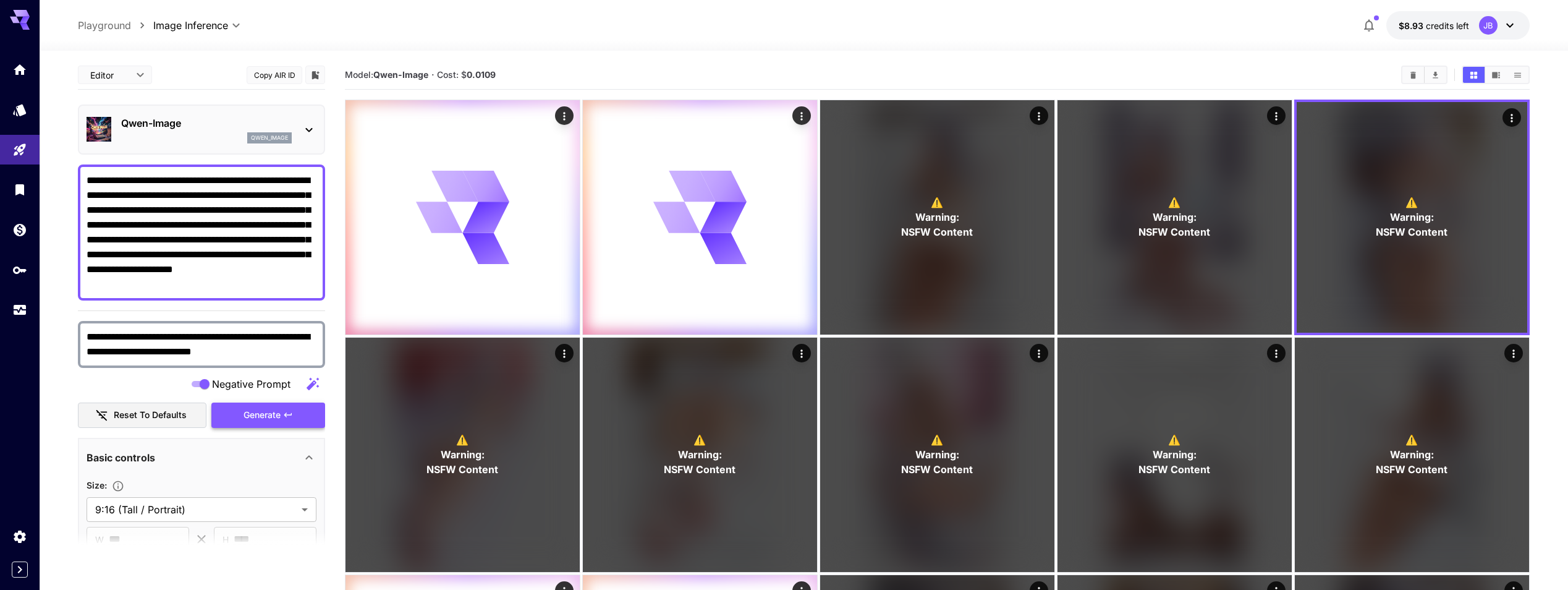
click at [287, 416] on icon "button" at bounding box center [288, 415] width 10 height 10
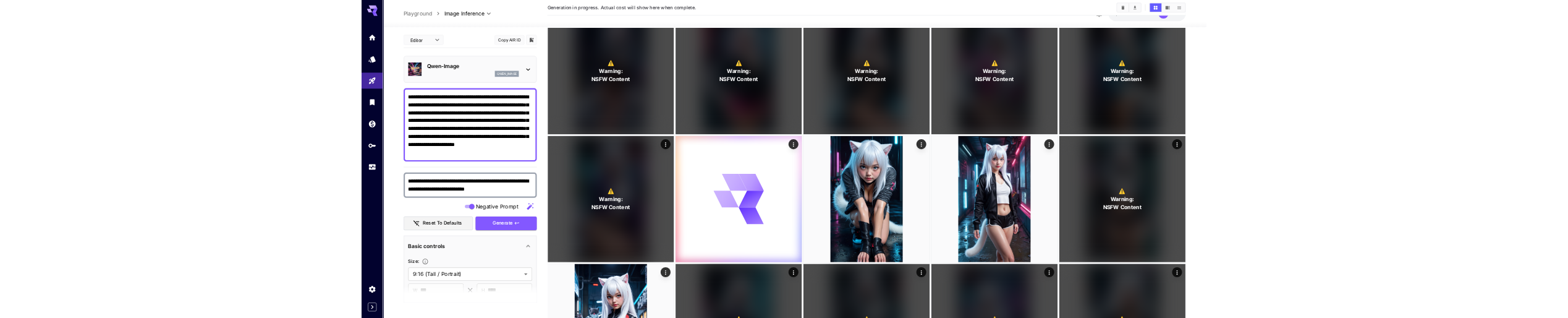
scroll to position [3833, 0]
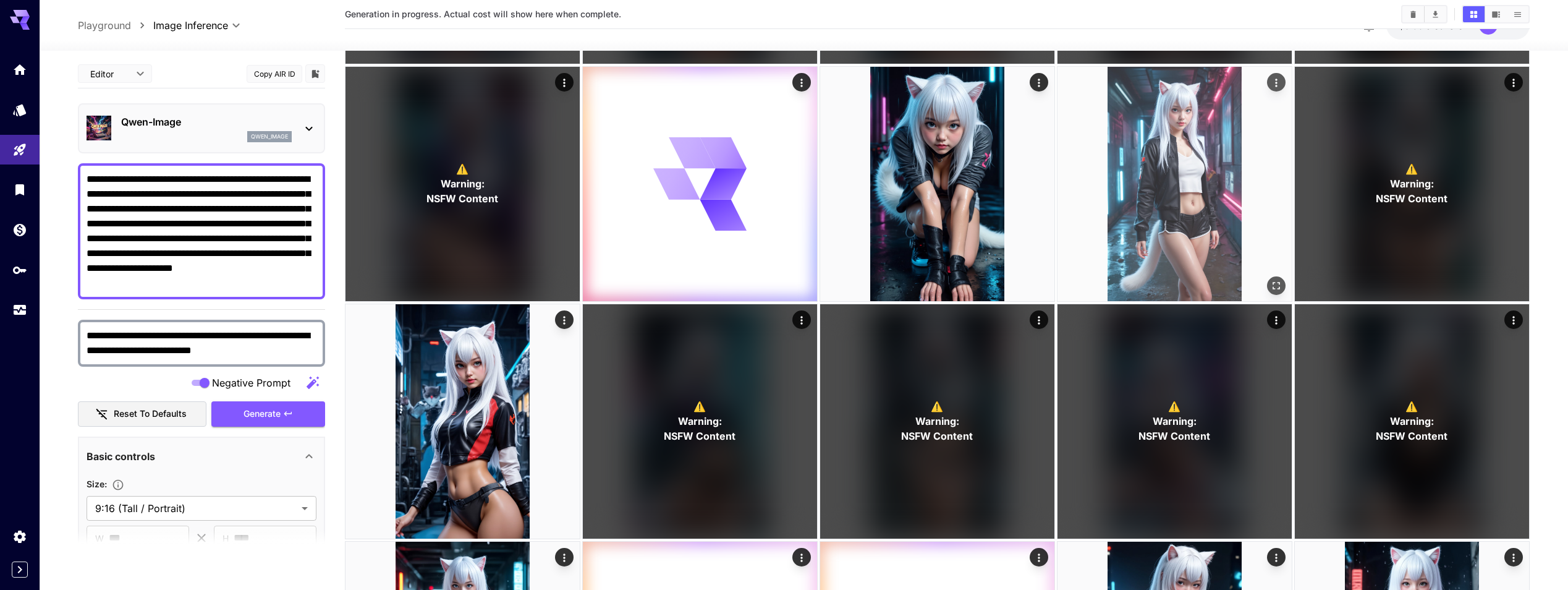
click at [1223, 245] on img at bounding box center [1174, 184] width 234 height 235
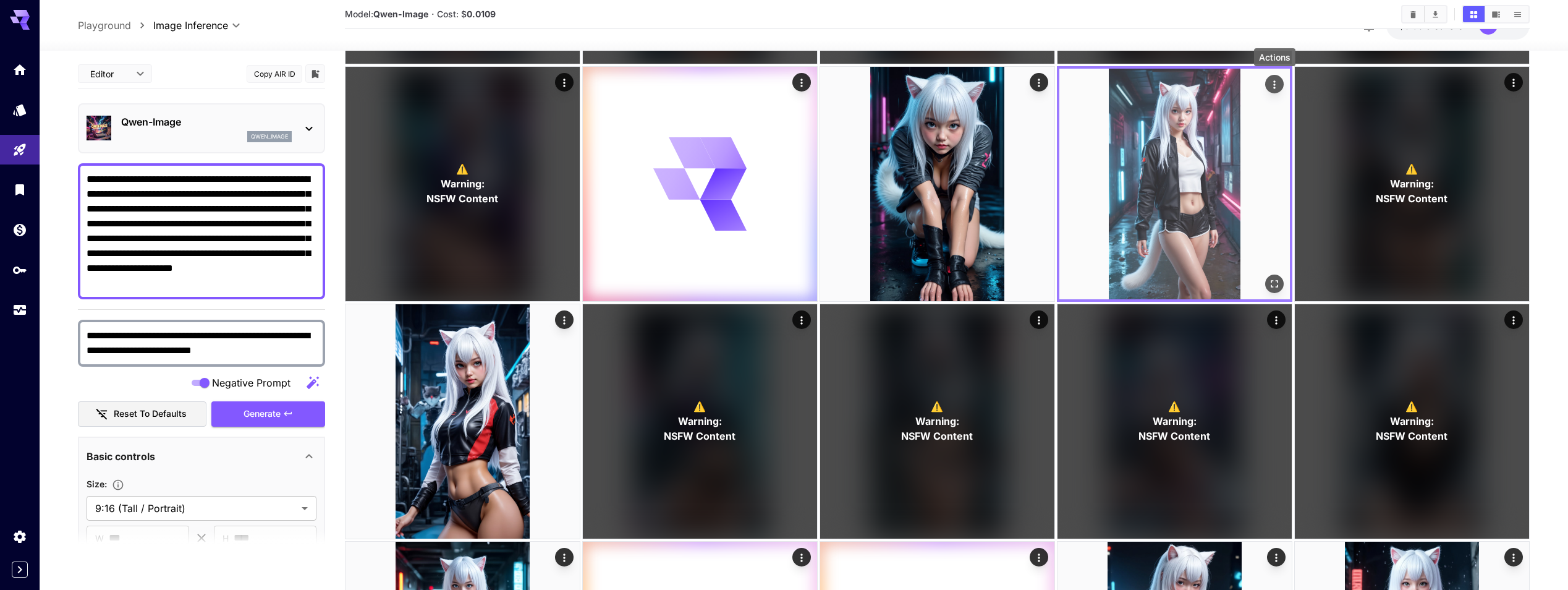
click at [1274, 83] on icon "Actions" at bounding box center [1275, 85] width 13 height 13
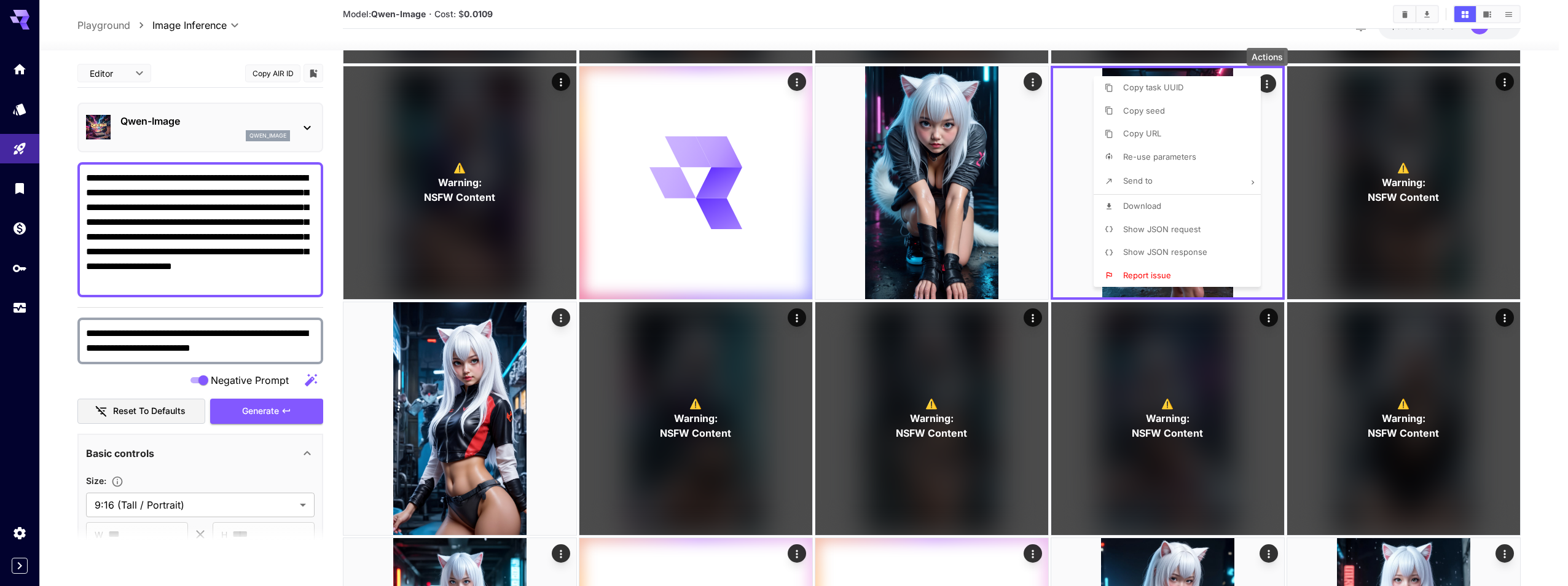
click at [1550, 46] on div at bounding box center [784, 293] width 1568 height 586
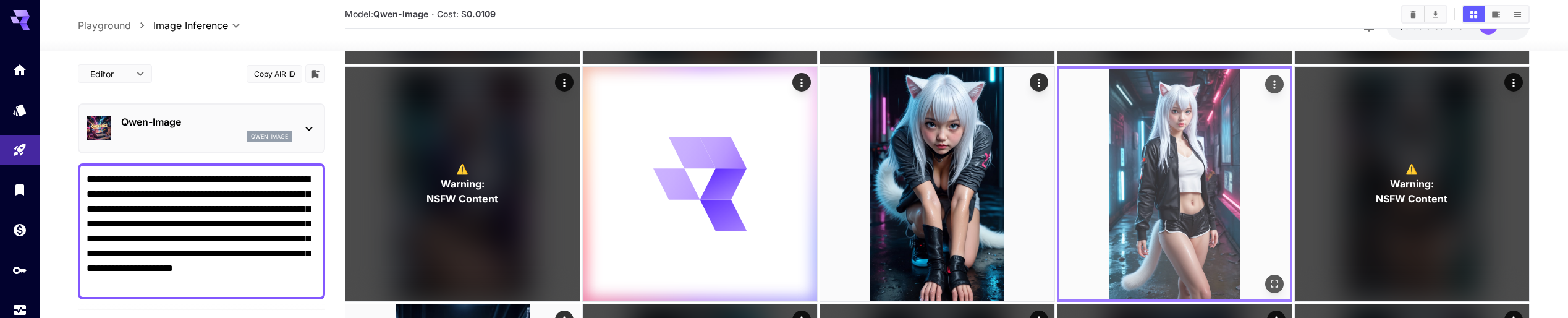
click at [1277, 83] on icon "Actions" at bounding box center [1275, 85] width 13 height 13
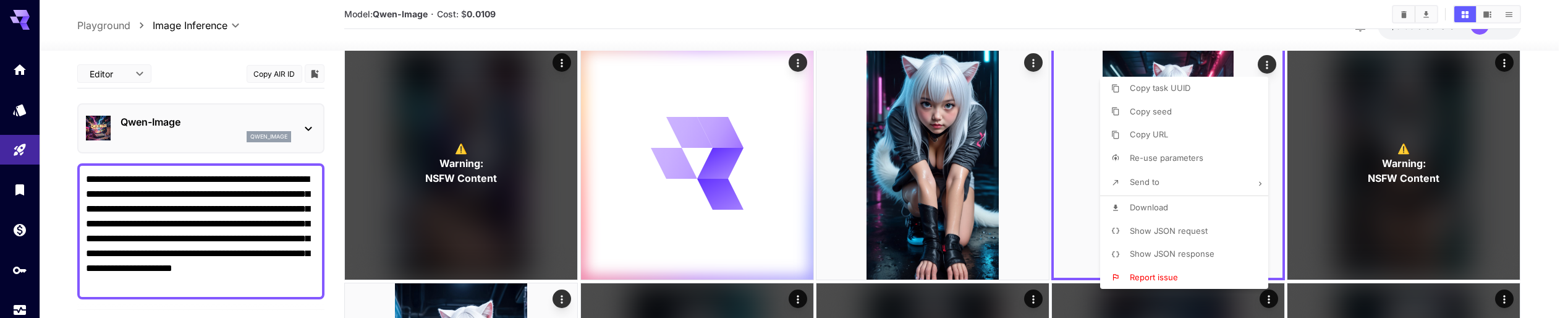
click at [1164, 205] on span "Download" at bounding box center [1149, 207] width 39 height 10
click at [1562, 86] on div at bounding box center [784, 159] width 1568 height 318
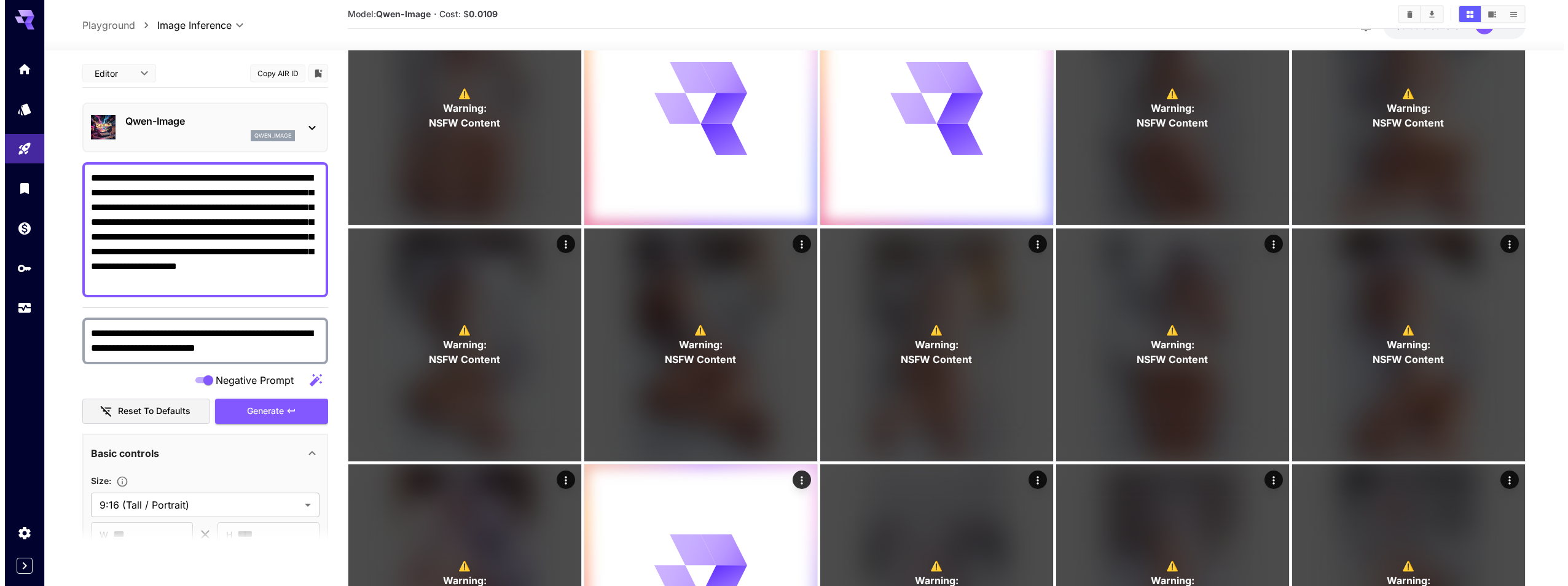
scroll to position [0, 0]
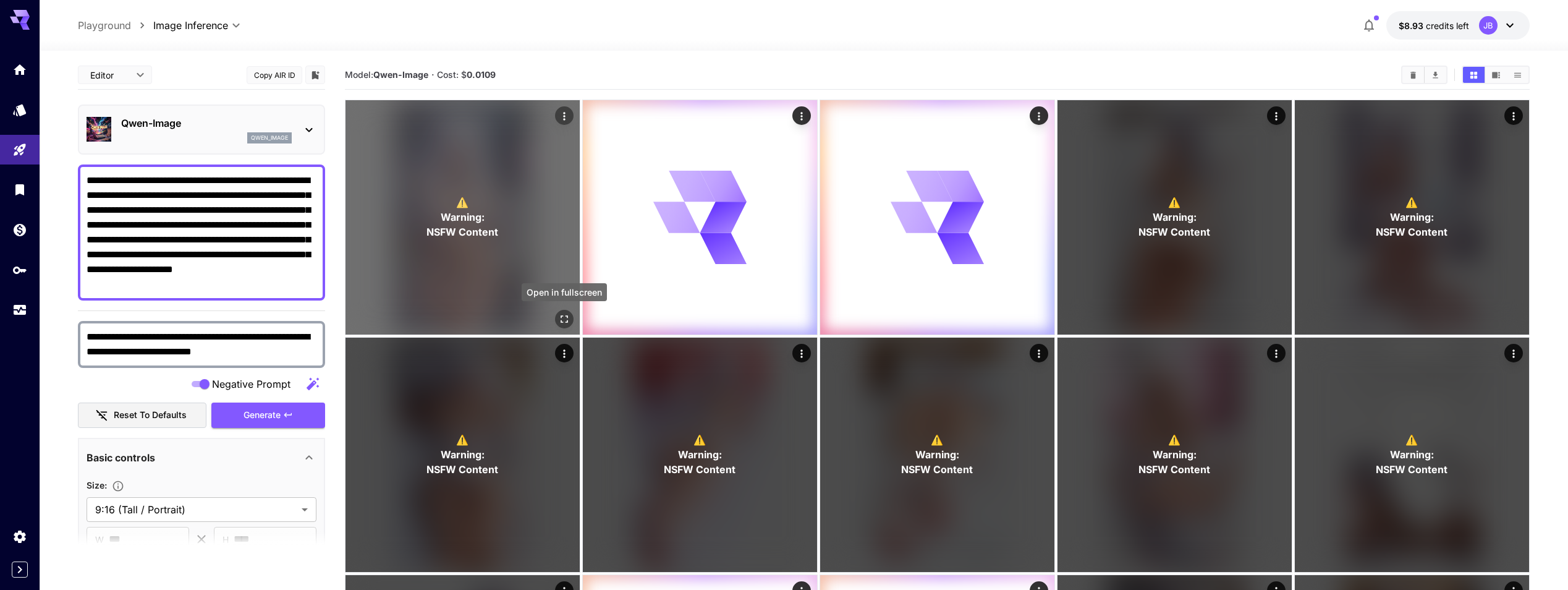
click at [564, 315] on icon "Open in fullscreen" at bounding box center [564, 319] width 13 height 13
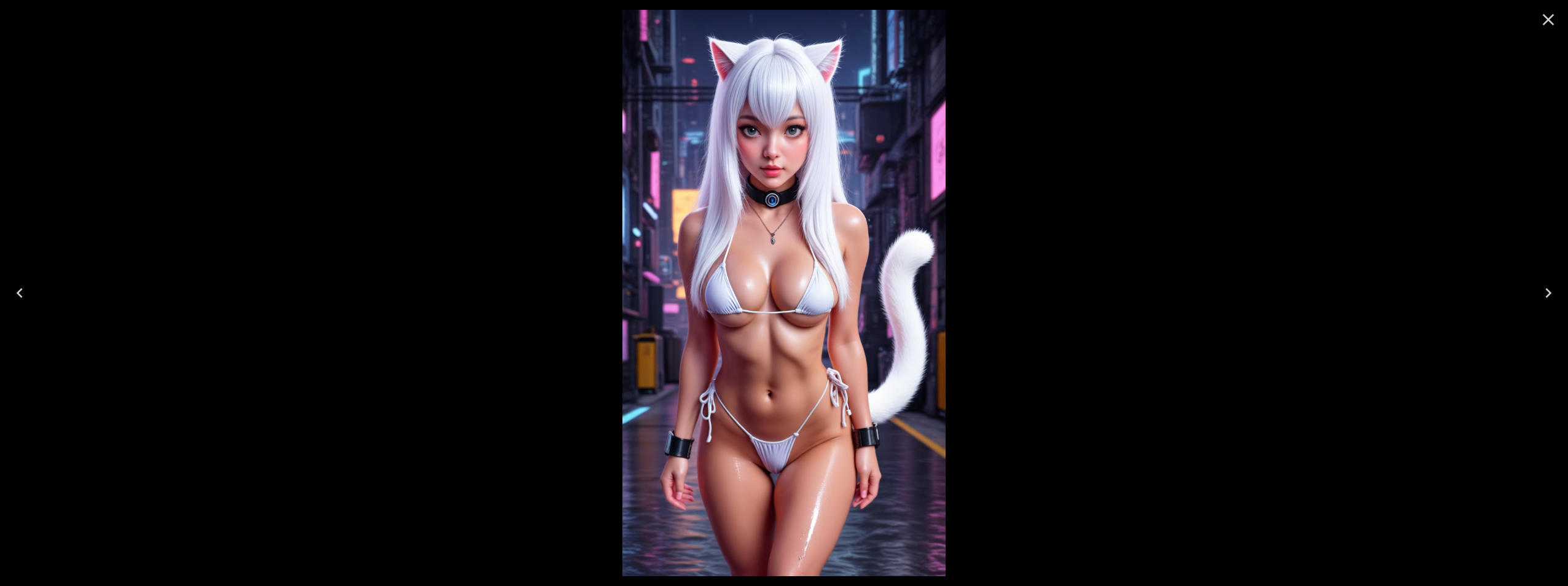
click at [1549, 18] on icon "Close" at bounding box center [1548, 19] width 19 height 19
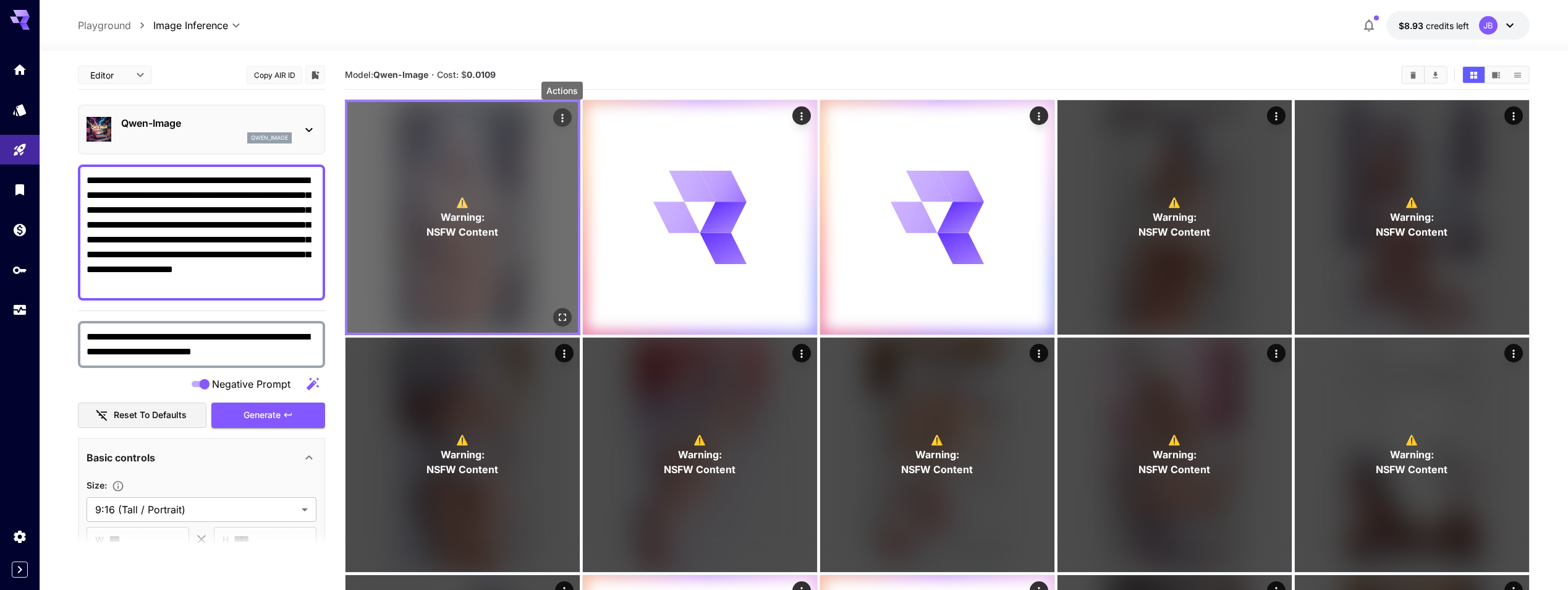
click at [562, 118] on icon "Actions" at bounding box center [562, 118] width 2 height 8
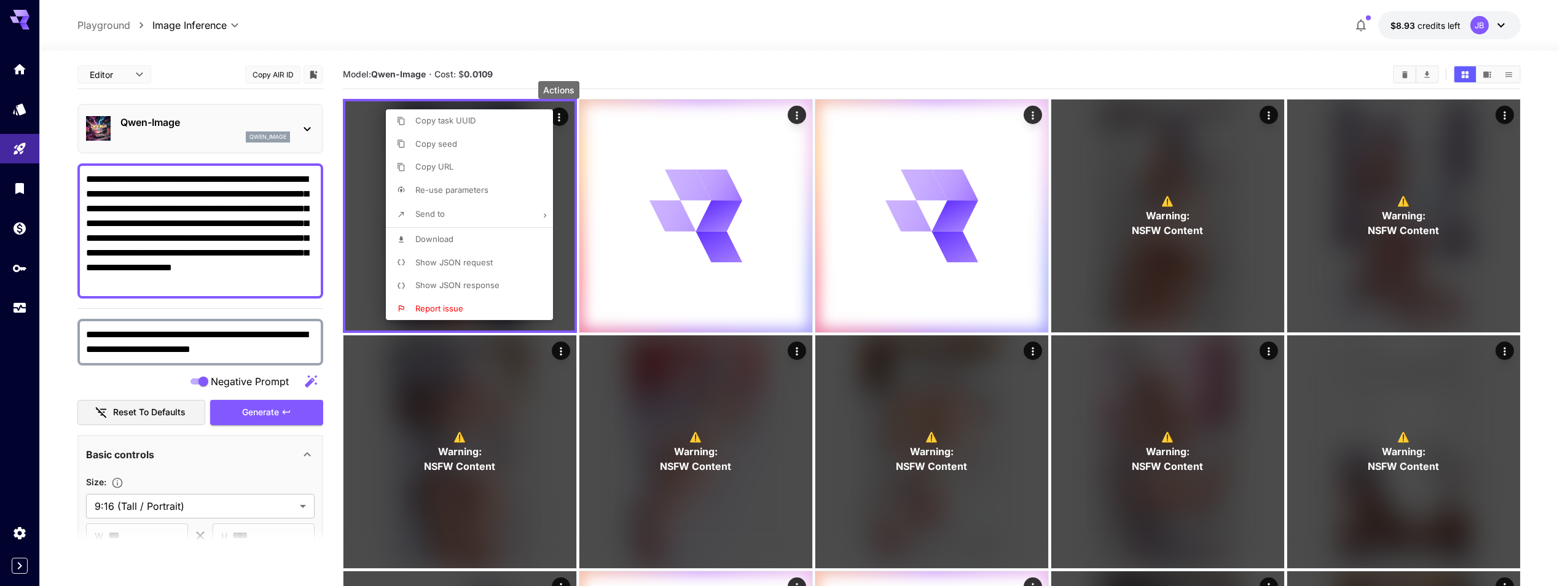
click at [469, 268] on p "Show JSON request" at bounding box center [454, 263] width 77 height 13
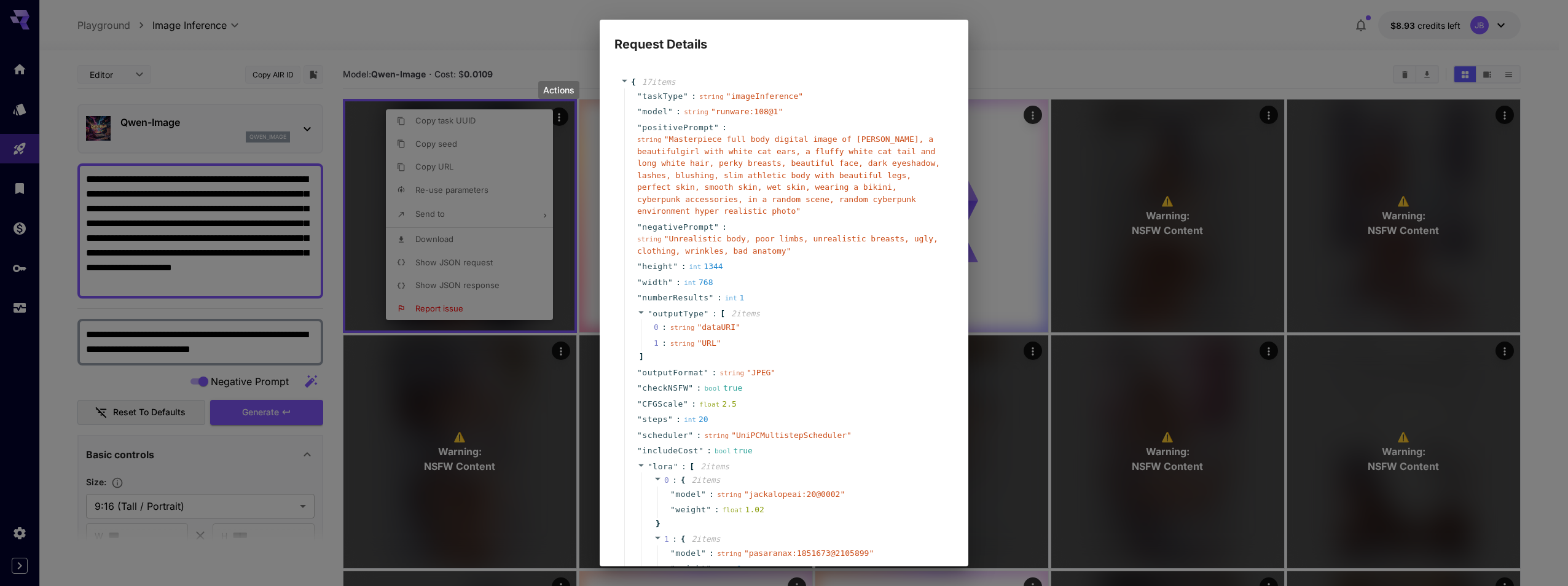
click at [680, 195] on span "" Masterpiece full body digital image of [PERSON_NAME], a beautifulgirl with wh…" at bounding box center [788, 175] width 303 height 81
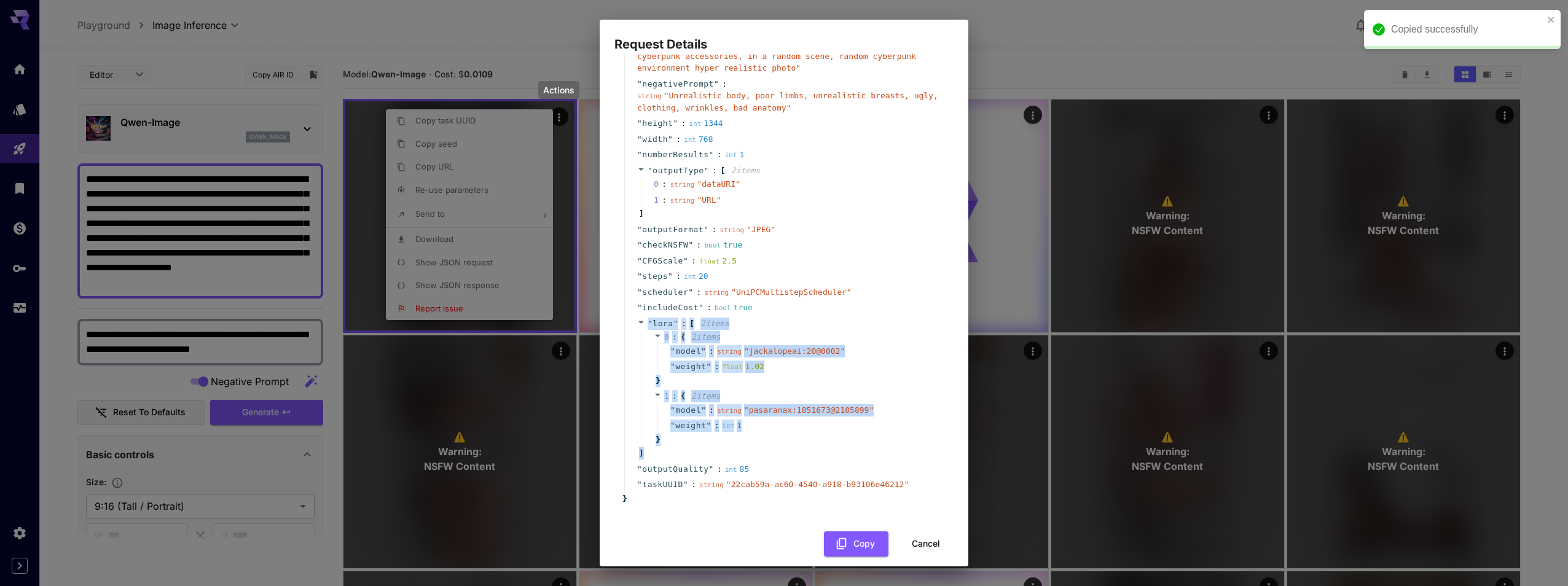
drag, startPoint x: 678, startPoint y: 447, endPoint x: 626, endPoint y: 314, distance: 142.8
click at [626, 316] on div "" [PERSON_NAME] " : [ 2 item s 0 : { 2 item s " model " : string " jackalopeai:…" at bounding box center [786, 389] width 323 height 146
copy div "" [PERSON_NAME] " : [ 2 item s 0 : { 2 item s " model " : string " jackalopeai:…"
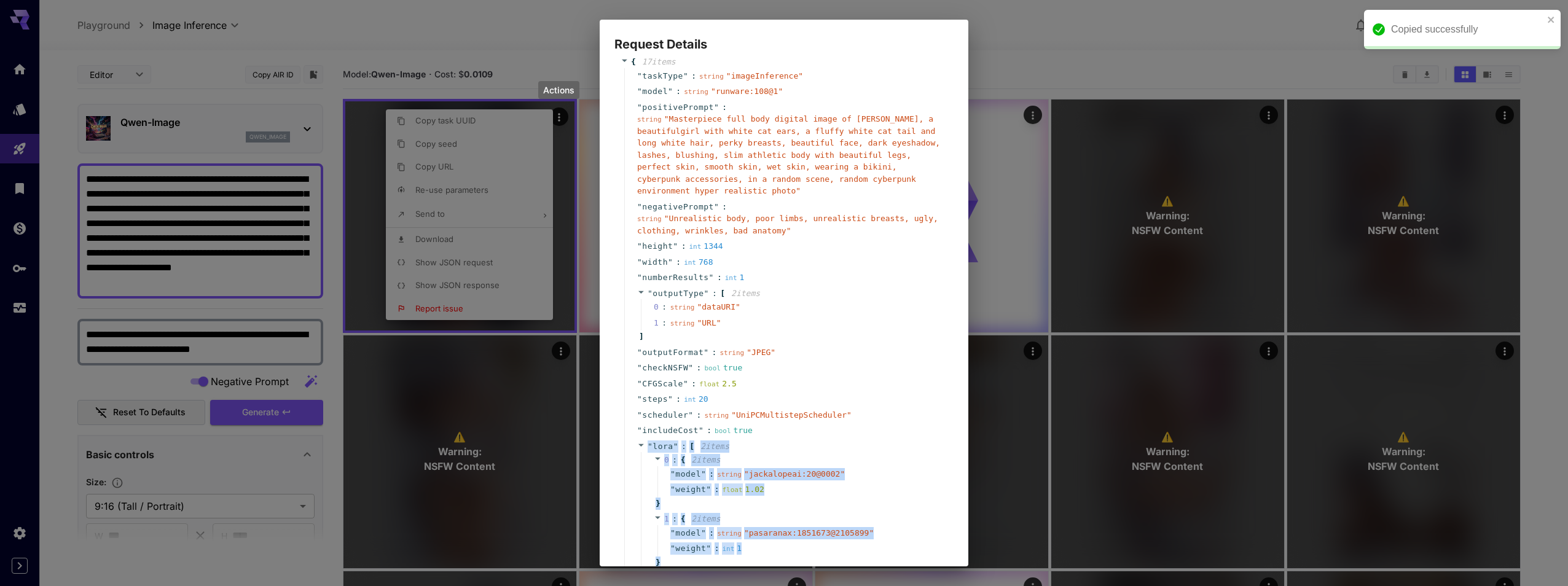
scroll to position [0, 0]
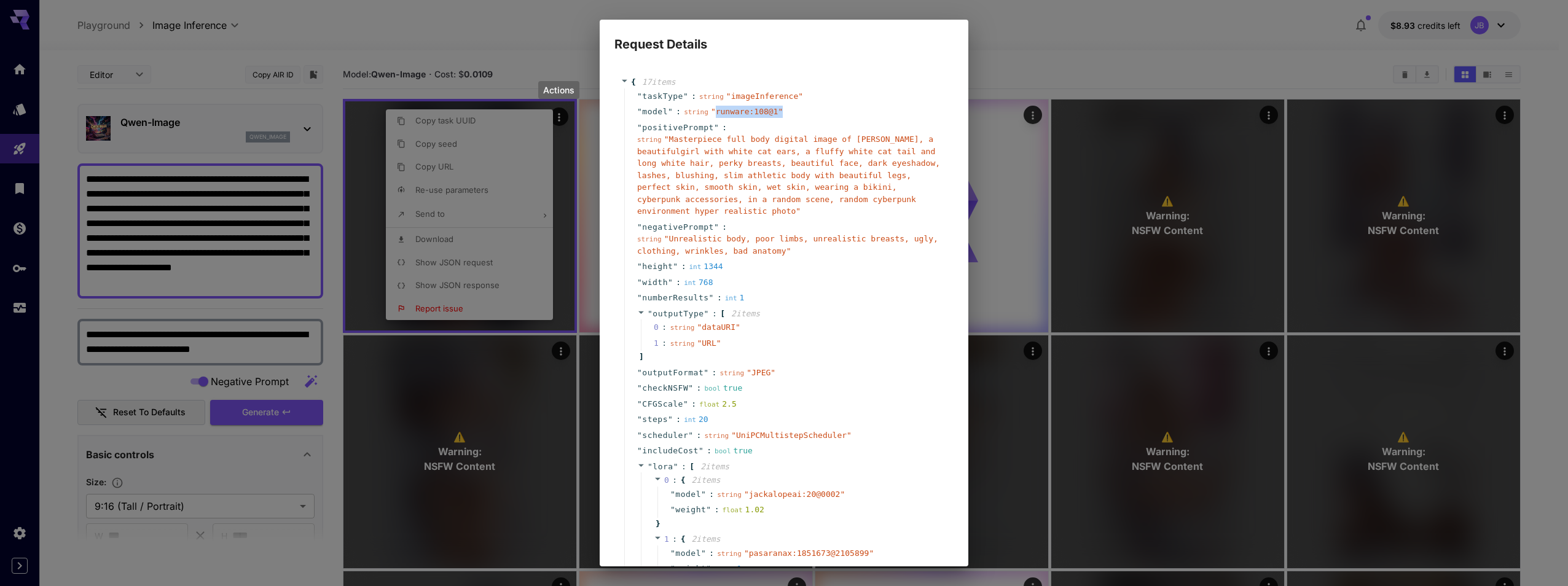
drag, startPoint x: 778, startPoint y: 109, endPoint x: 711, endPoint y: 114, distance: 67.2
click at [711, 114] on div "" model " : string " runware:108@1 "" at bounding box center [786, 111] width 323 height 16
copy span "runware:108@1 ""
click at [1048, 24] on div "Request Details { 17 item s " taskType " : string " imageInference " " model " …" at bounding box center [784, 293] width 1568 height 586
